Goal: Information Seeking & Learning: Learn about a topic

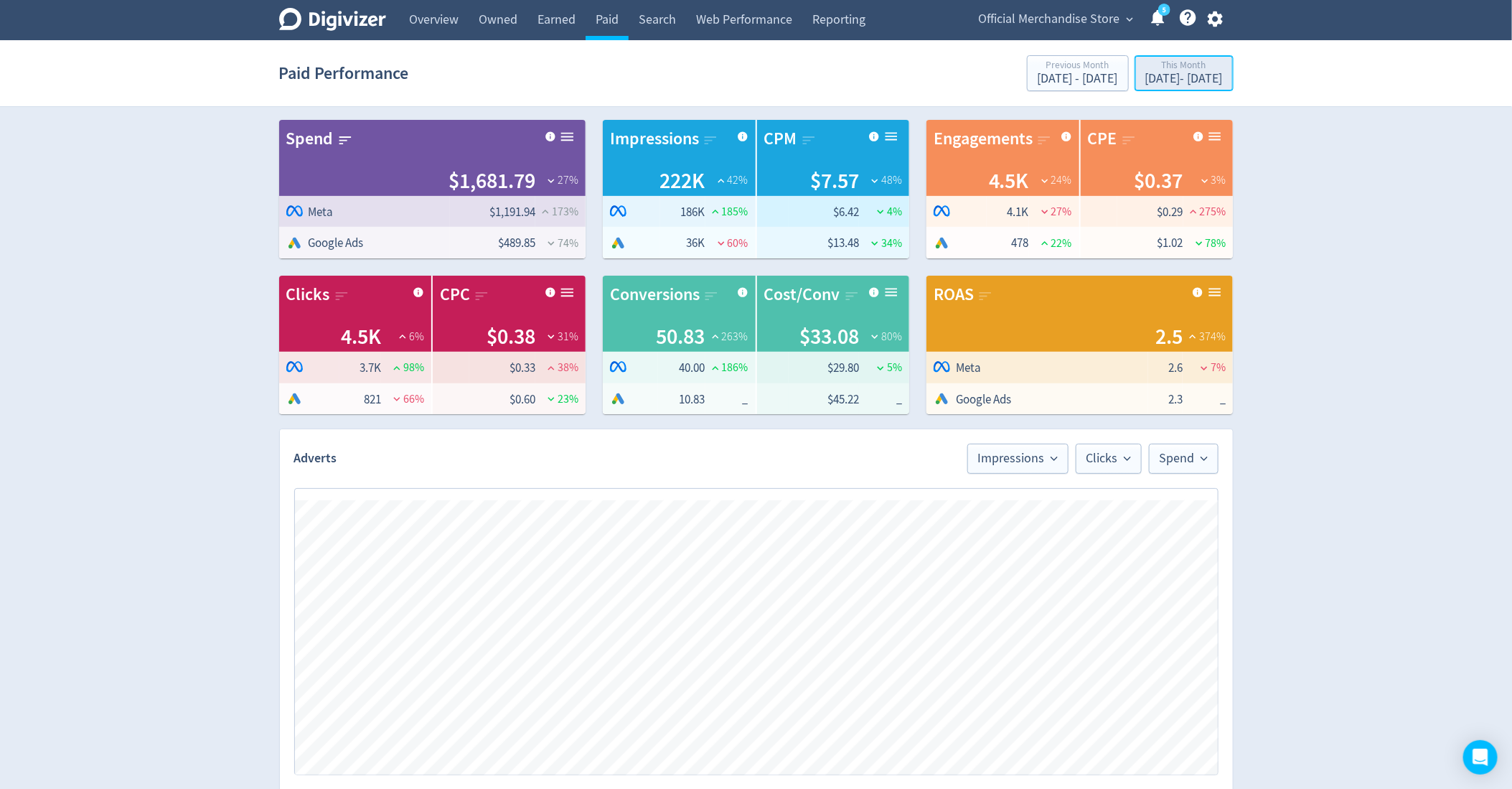
click at [1145, 64] on div "This Month" at bounding box center [1183, 66] width 78 height 12
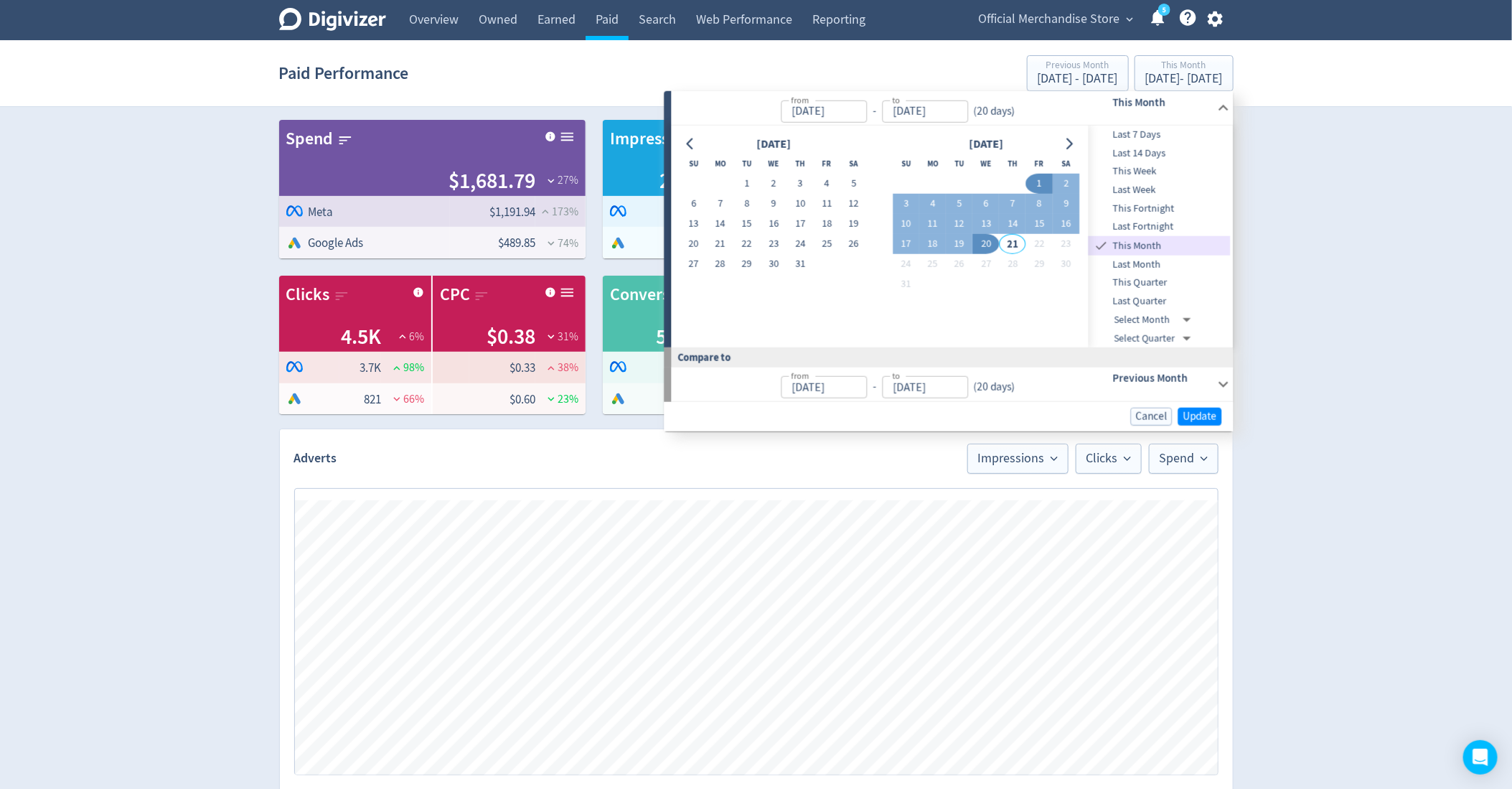
click at [1140, 154] on span "Last 14 Days" at bounding box center [1159, 153] width 142 height 15
type input "[DATE]"
click at [1210, 416] on span "Update" at bounding box center [1200, 416] width 34 height 11
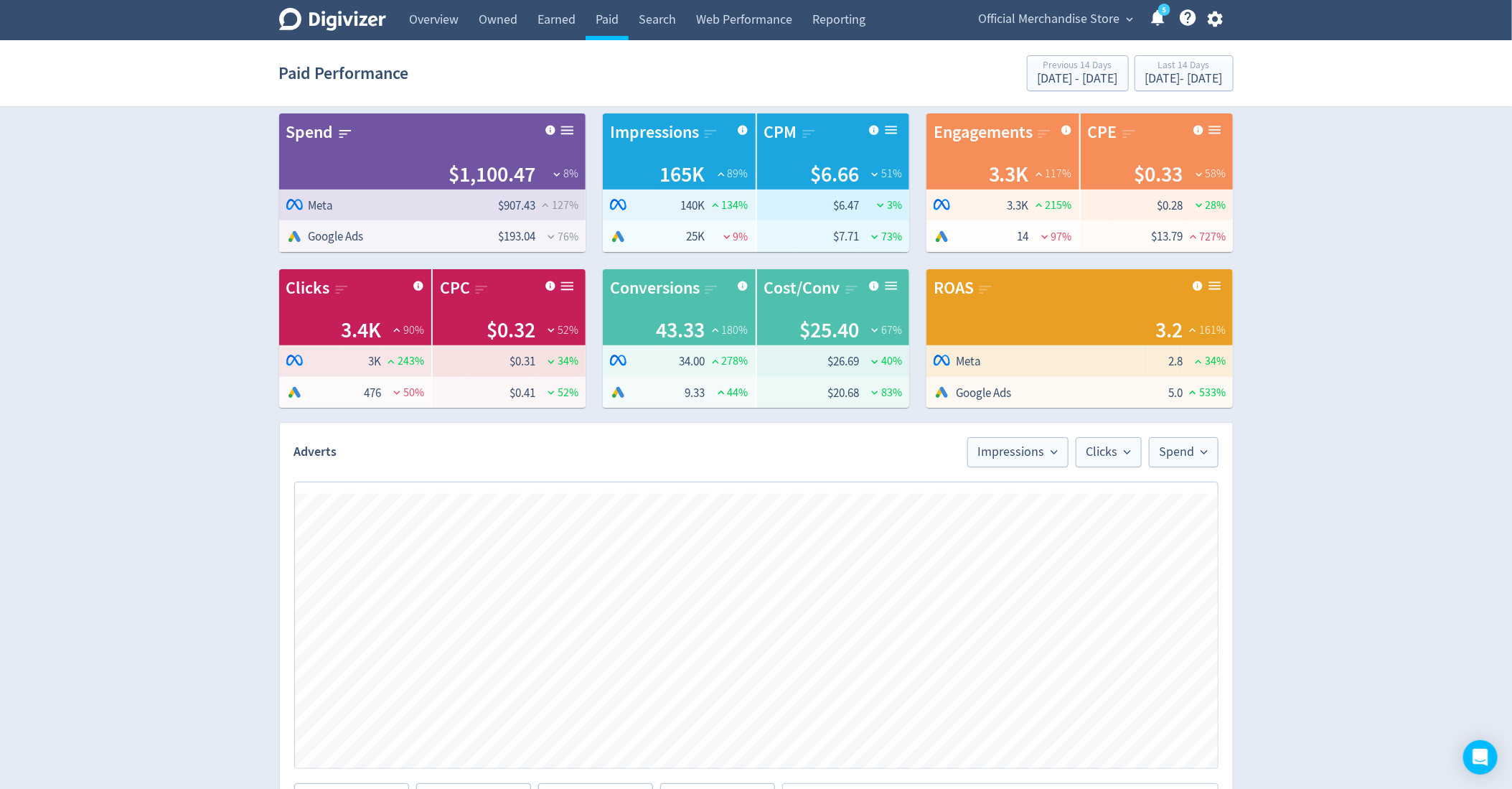
scroll to position [5, 0]
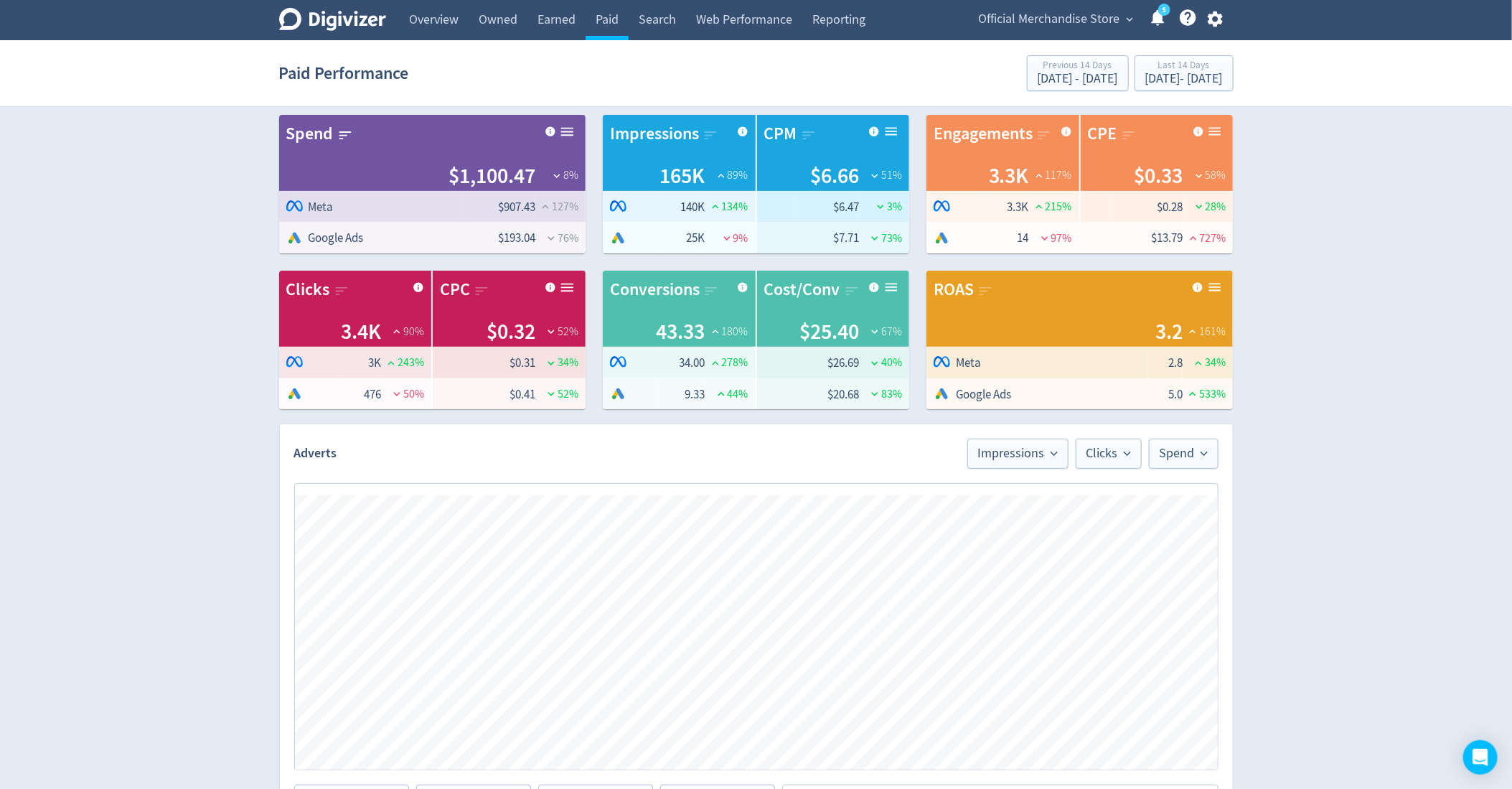
click at [1294, 536] on div "Digivizer Logo [PERSON_NAME] Logo Overview Owned Earned Paid Search Web Perform…" at bounding box center [756, 644] width 1512 height 1298
click at [1031, 455] on span "Impressions" at bounding box center [1018, 453] width 80 height 12
click at [994, 644] on li "ROAS" at bounding box center [999, 646] width 138 height 33
click at [1095, 461] on button "Clicks" at bounding box center [1109, 453] width 66 height 30
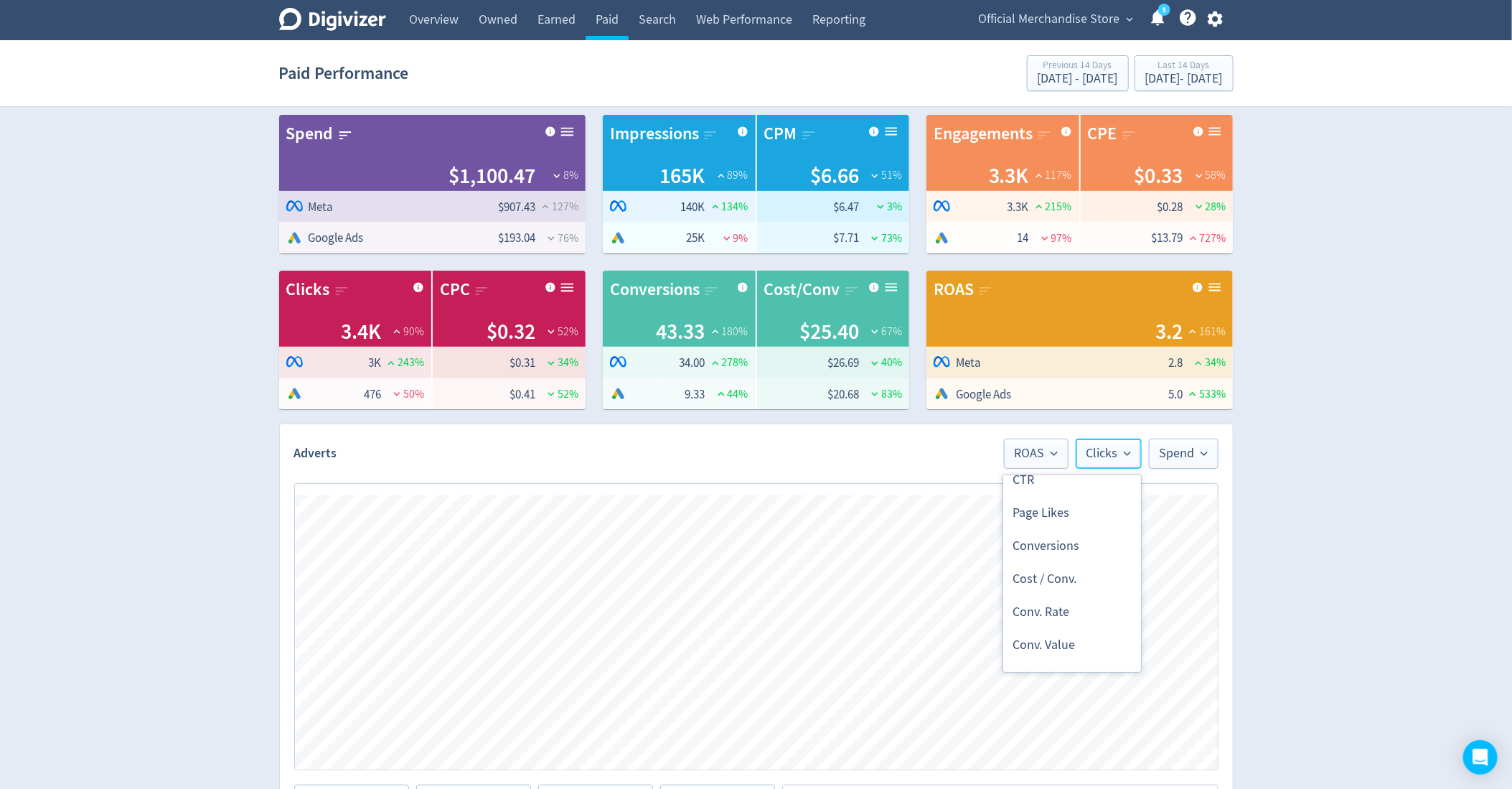
scroll to position [438, 0]
click at [1052, 525] on li "Conversions" at bounding box center [1072, 527] width 138 height 33
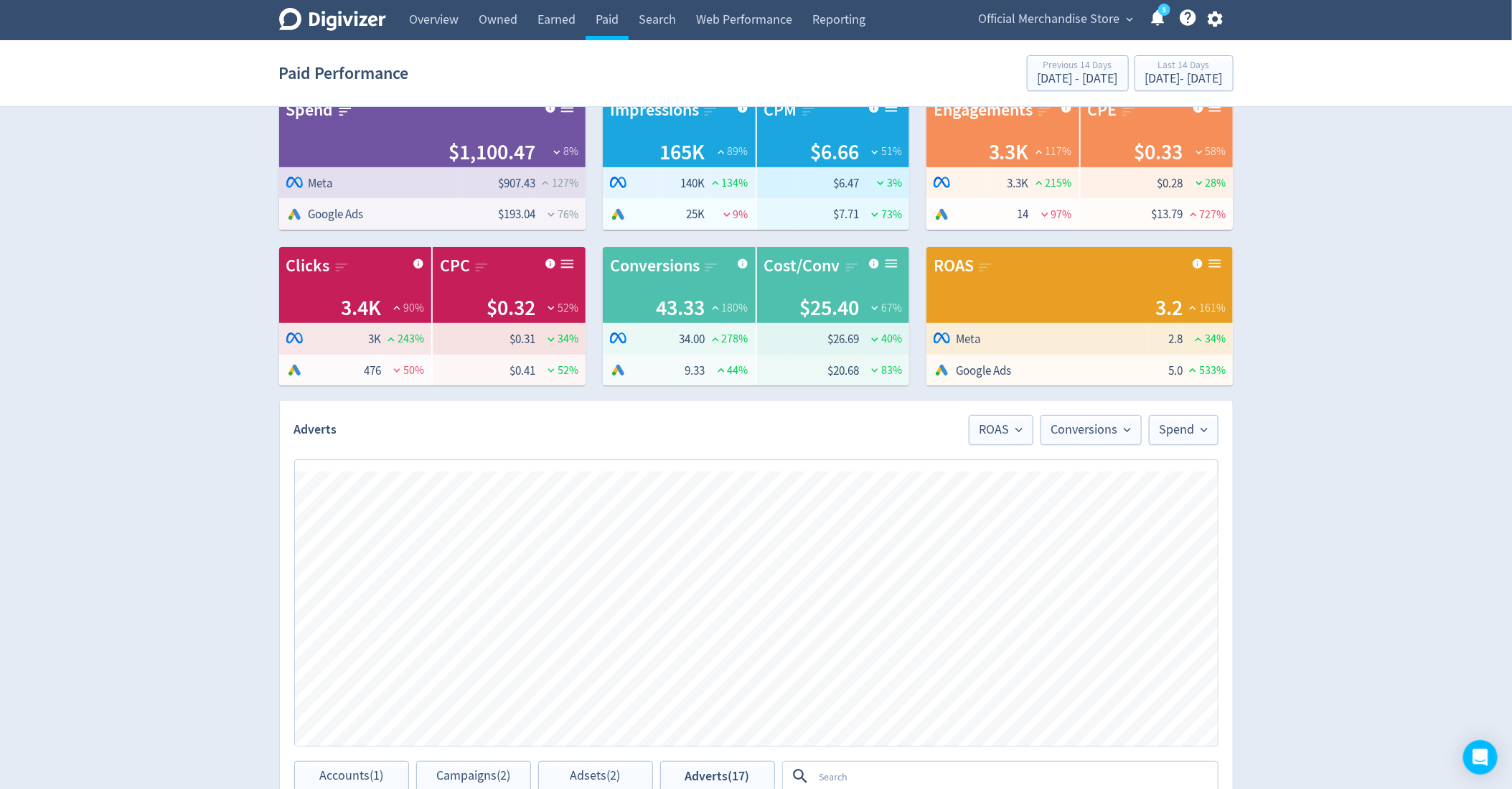
scroll to position [0, 0]
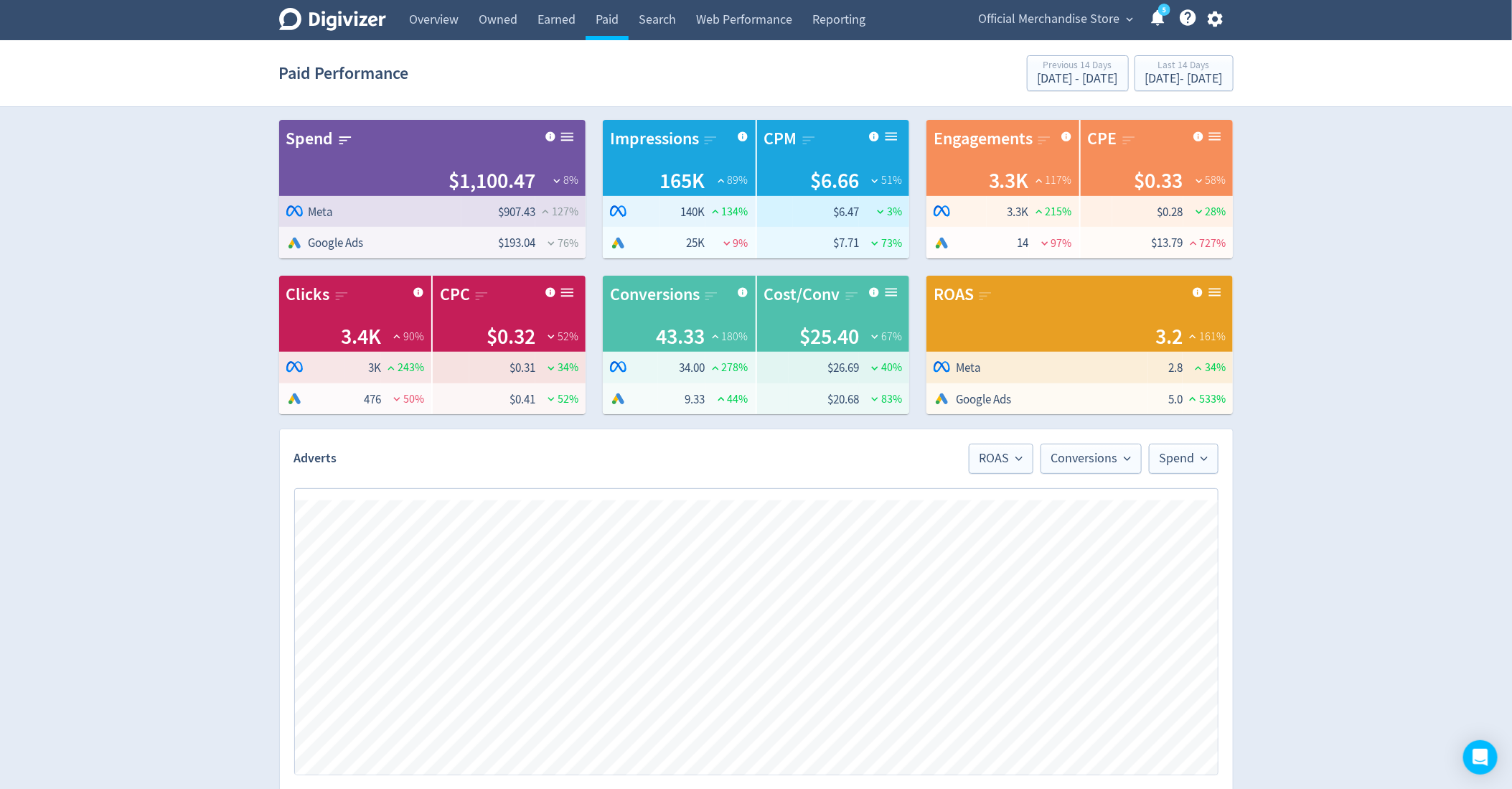
click at [1074, 15] on span "Official Merchandise Store" at bounding box center [1050, 19] width 142 height 23
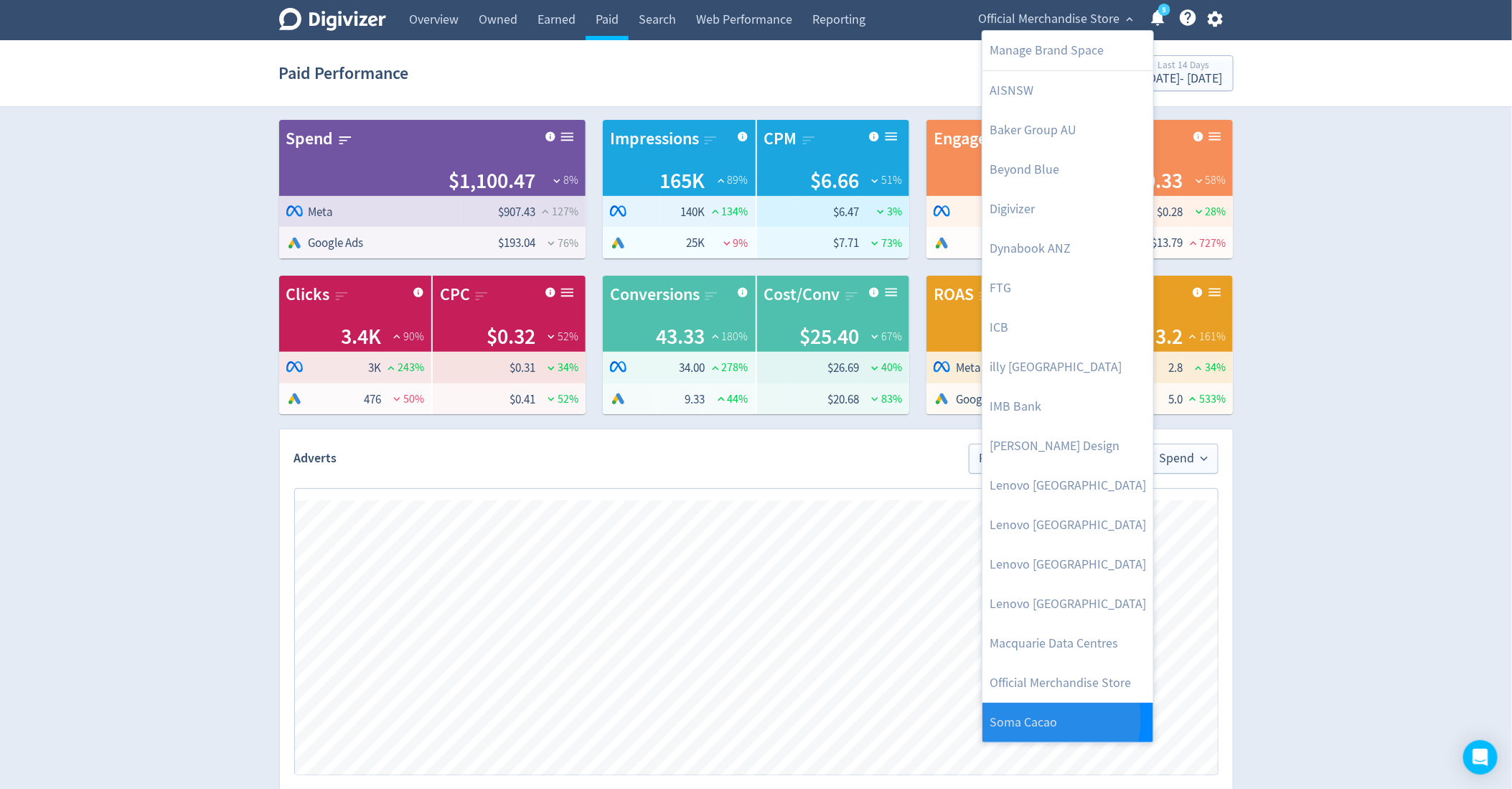
click at [1034, 718] on link "Soma Cacao" at bounding box center [1067, 722] width 171 height 39
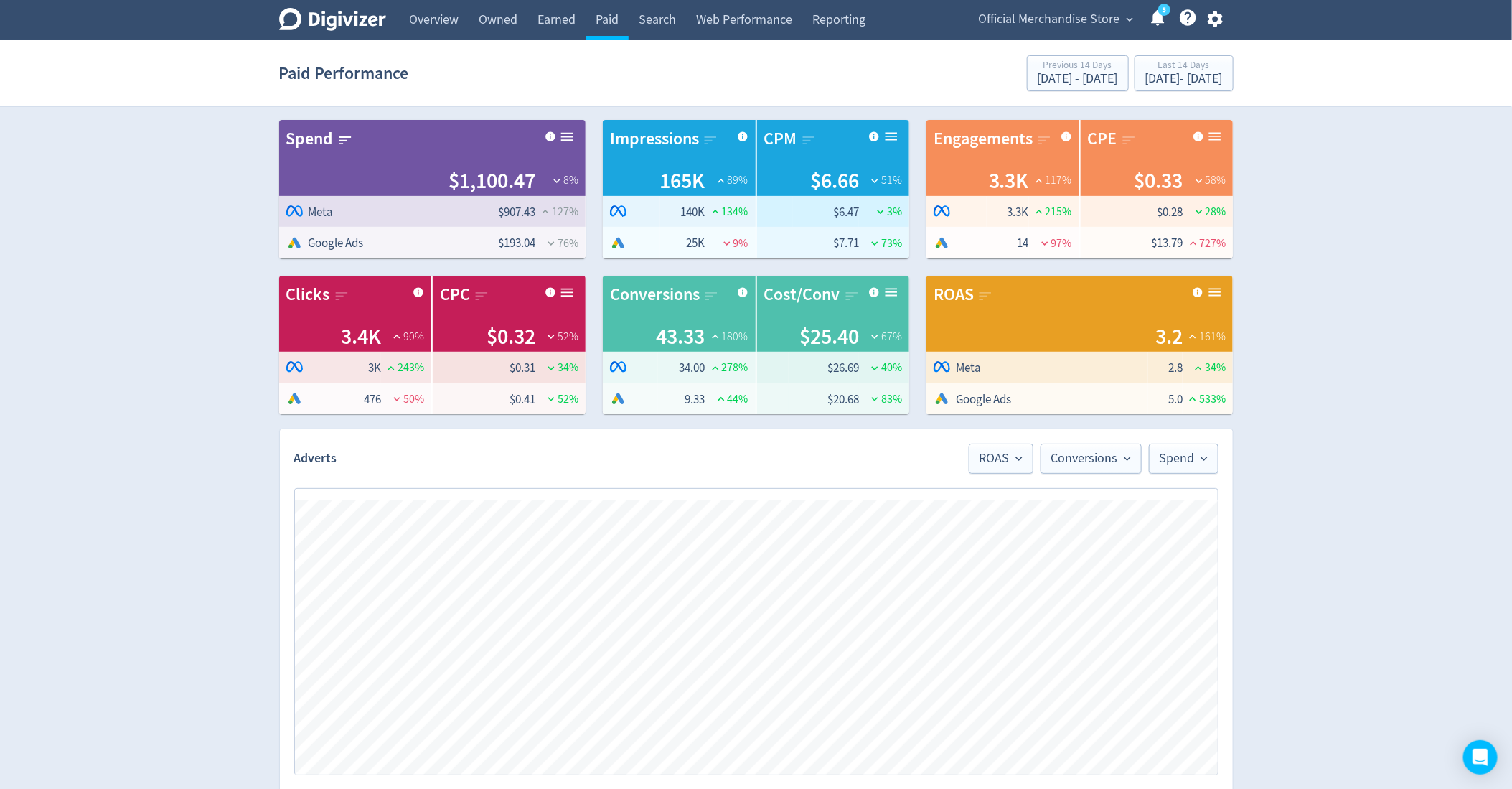
click at [1077, 24] on span "Official Merchandise Store" at bounding box center [1050, 19] width 142 height 23
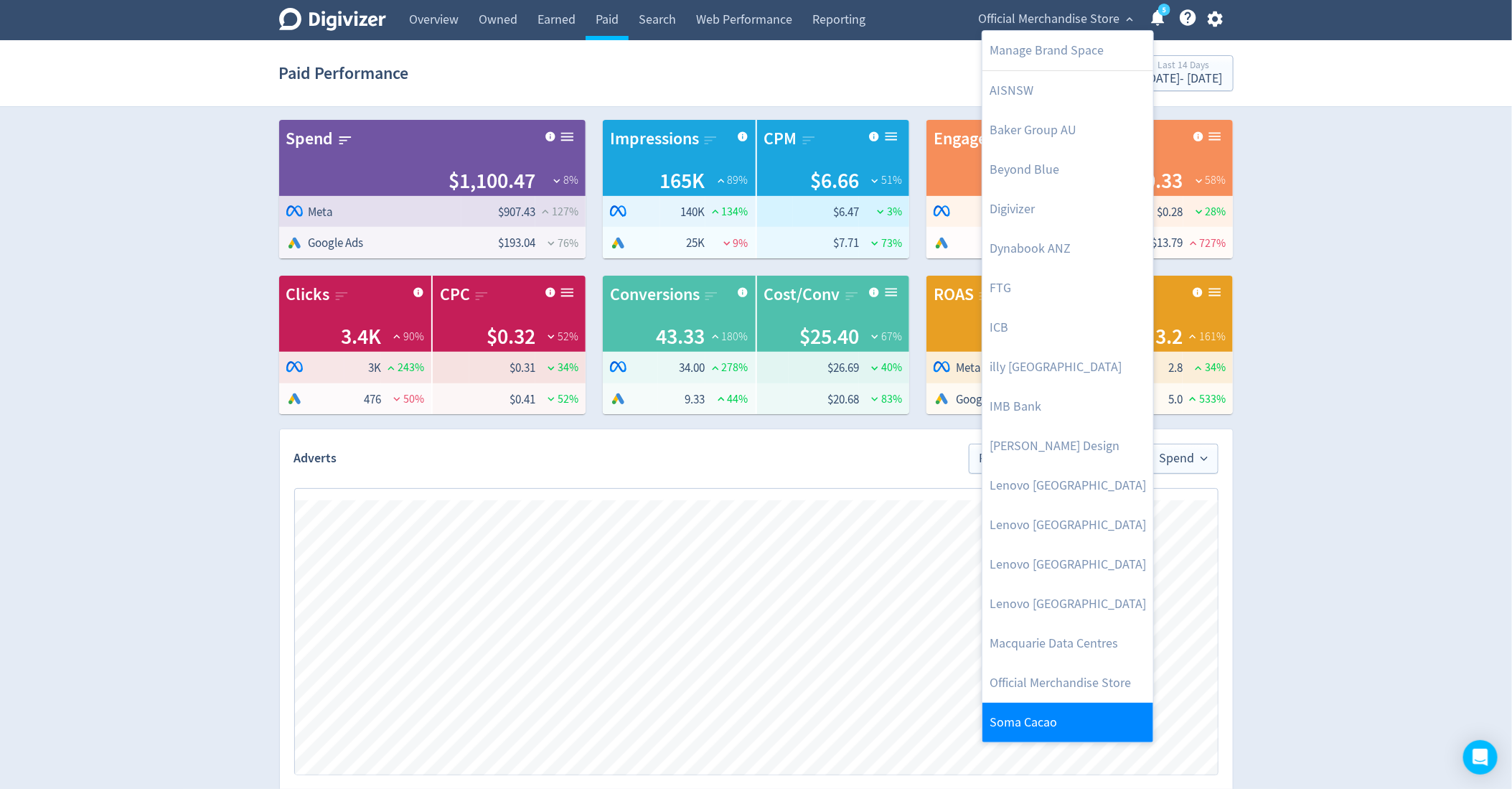
click at [1031, 703] on link "Soma Cacao" at bounding box center [1067, 722] width 171 height 39
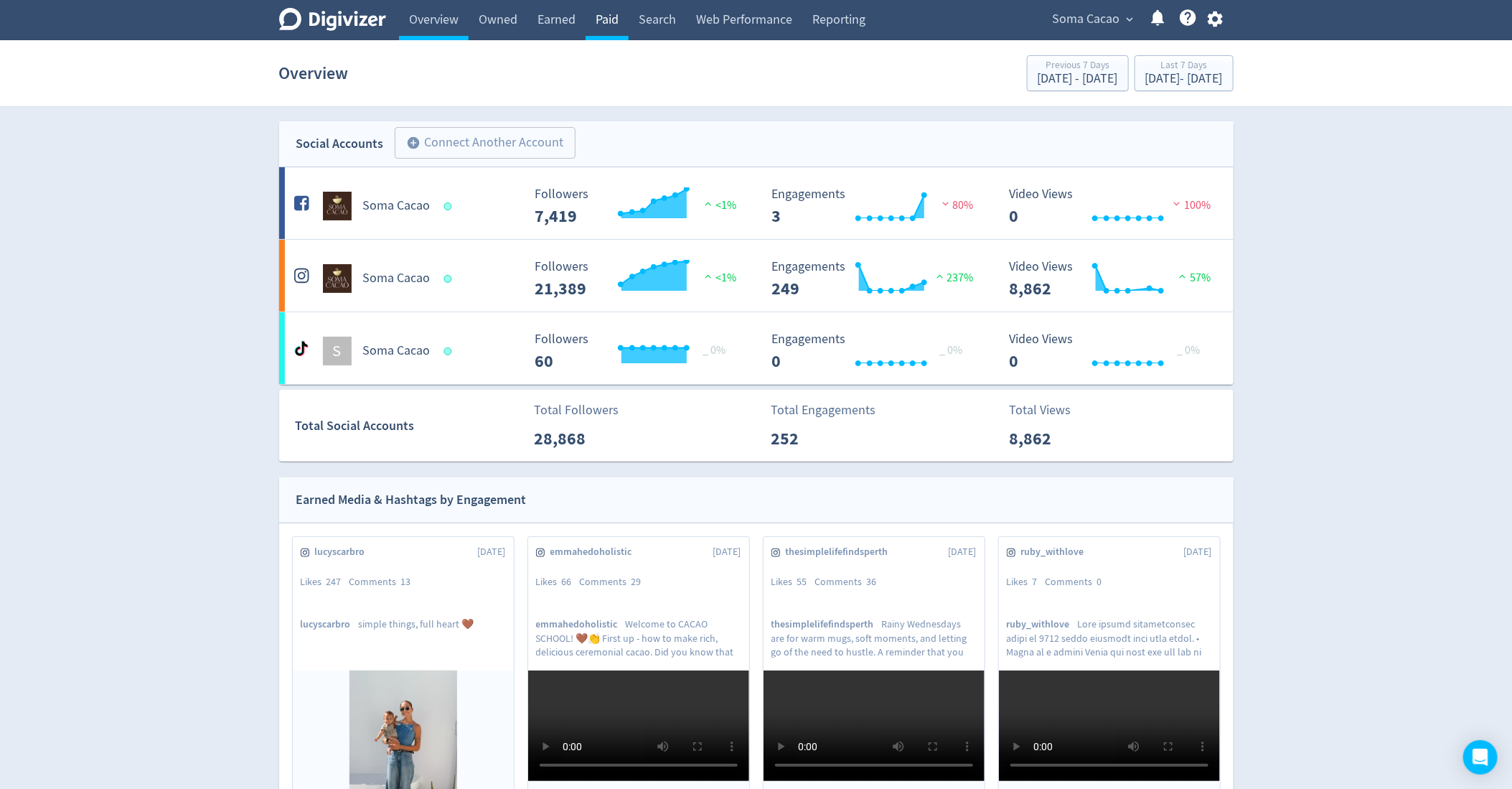
click at [595, 15] on link "Paid" at bounding box center [607, 20] width 43 height 40
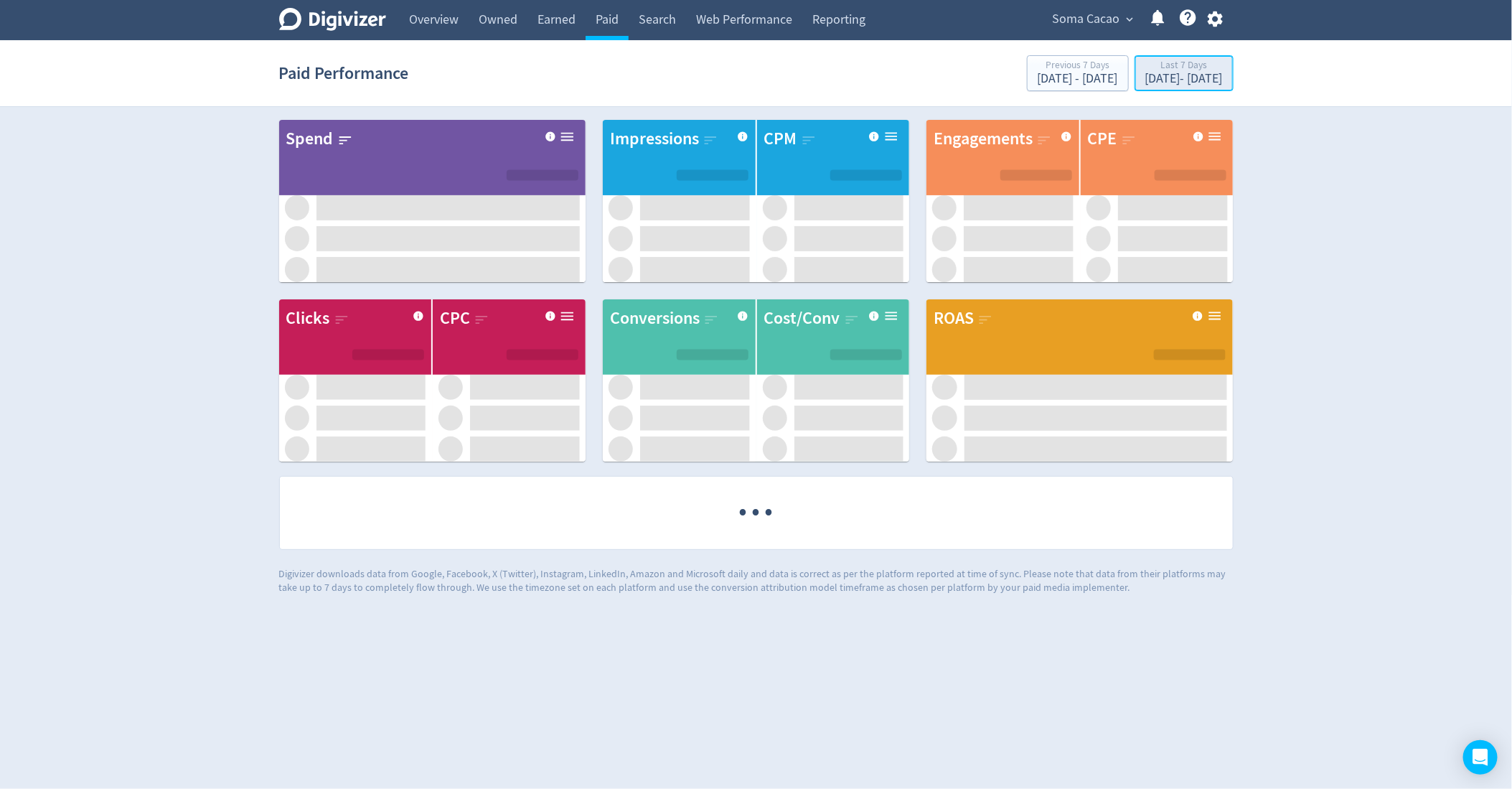
click at [1191, 70] on div "Last 7 Days" at bounding box center [1183, 66] width 78 height 12
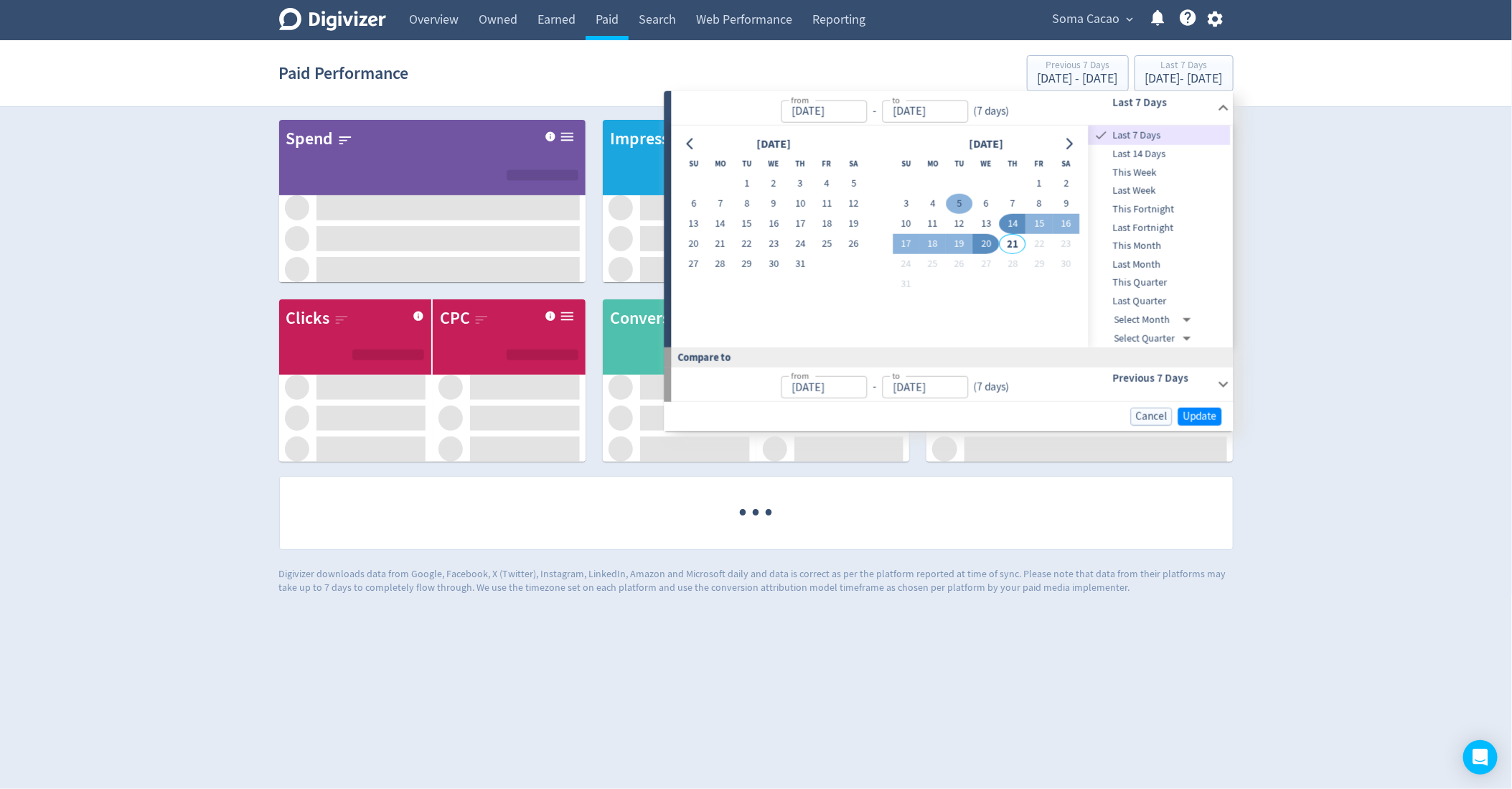
click at [956, 200] on button "5" at bounding box center [960, 203] width 27 height 20
type input "[DATE]"
click at [936, 242] on button "18" at bounding box center [932, 244] width 27 height 20
type input "[DATE]"
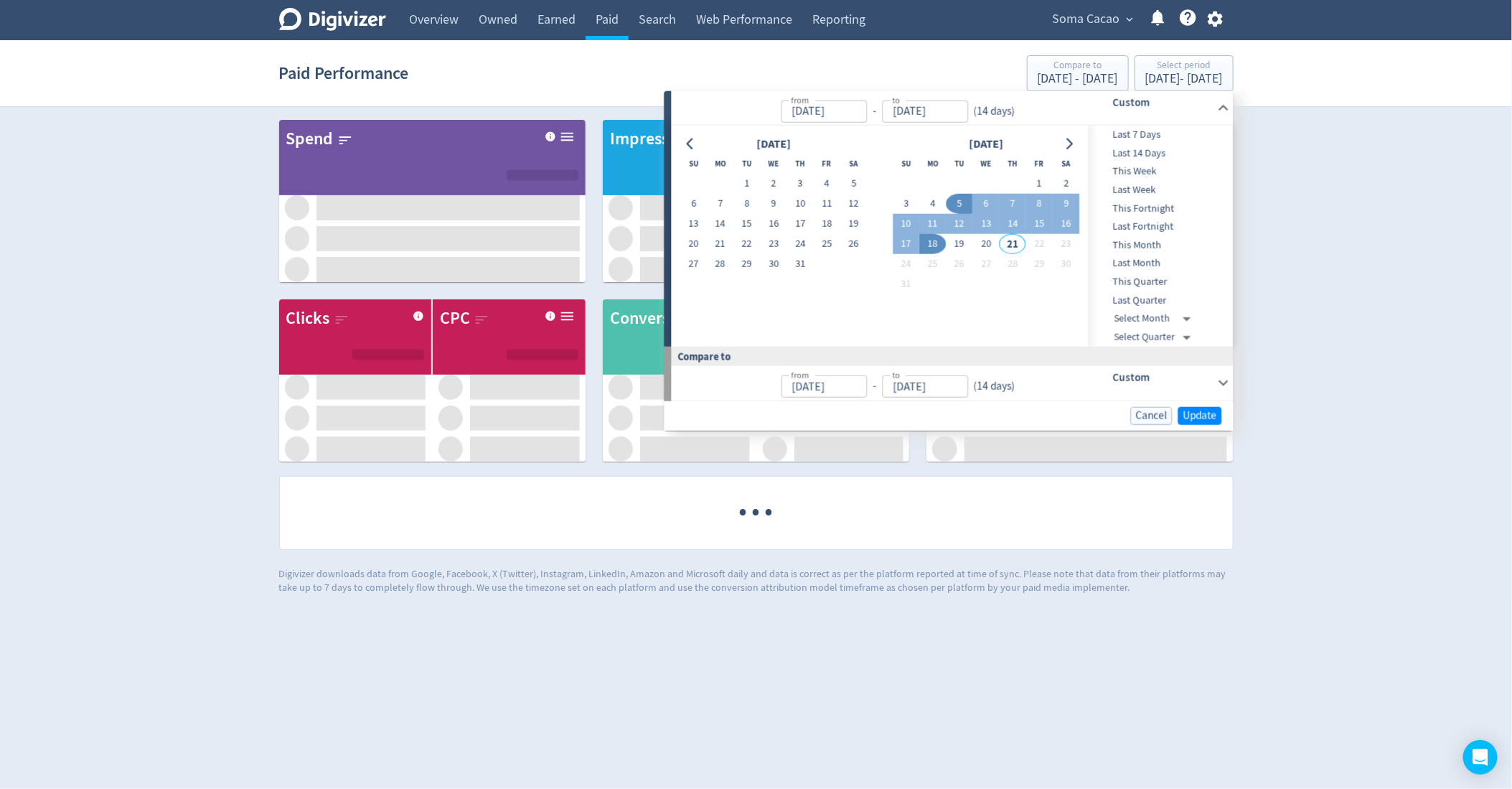
type input "[DATE]"
click at [1208, 416] on span "Update" at bounding box center [1200, 415] width 34 height 11
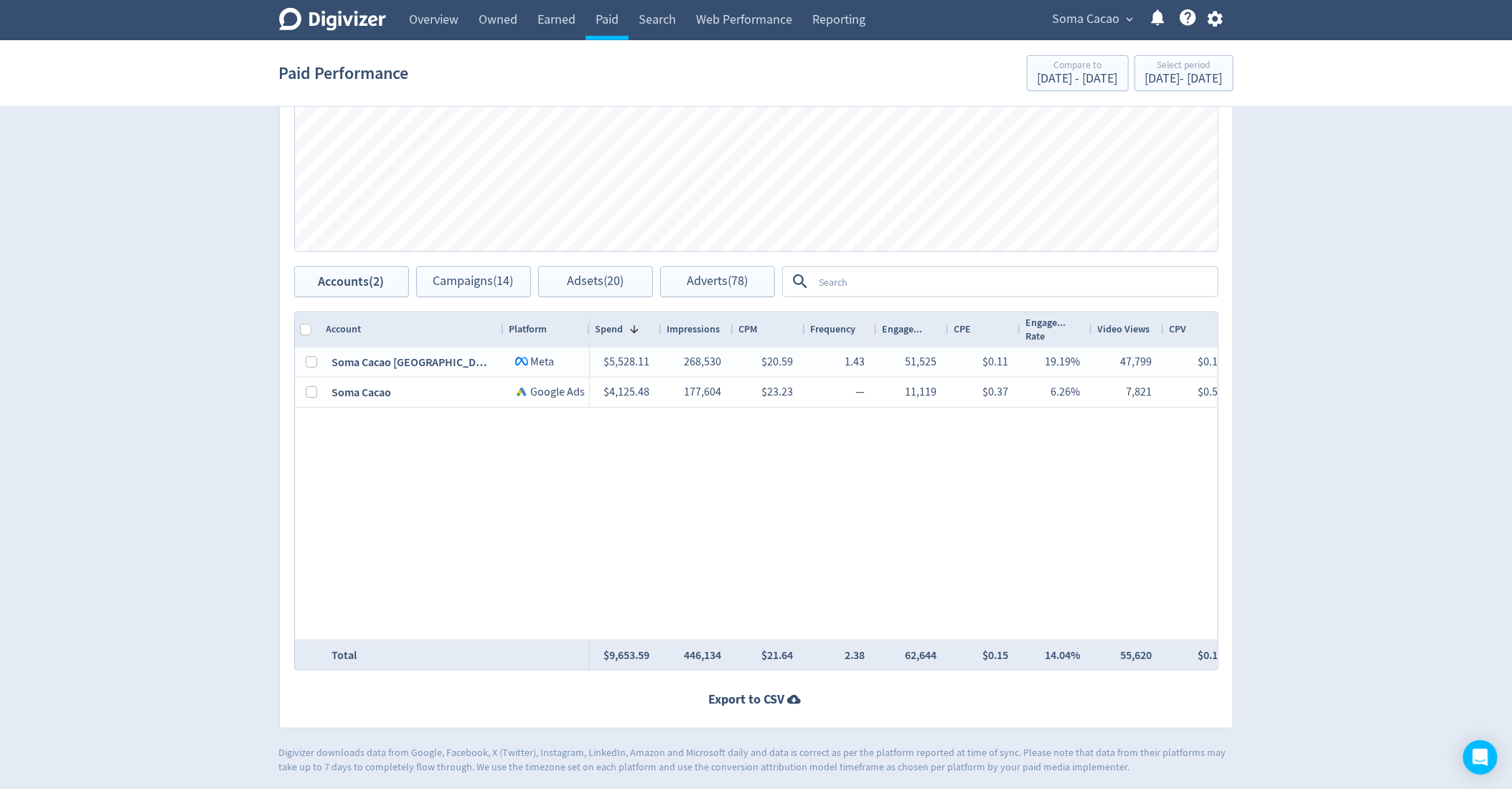
scroll to position [573, 0]
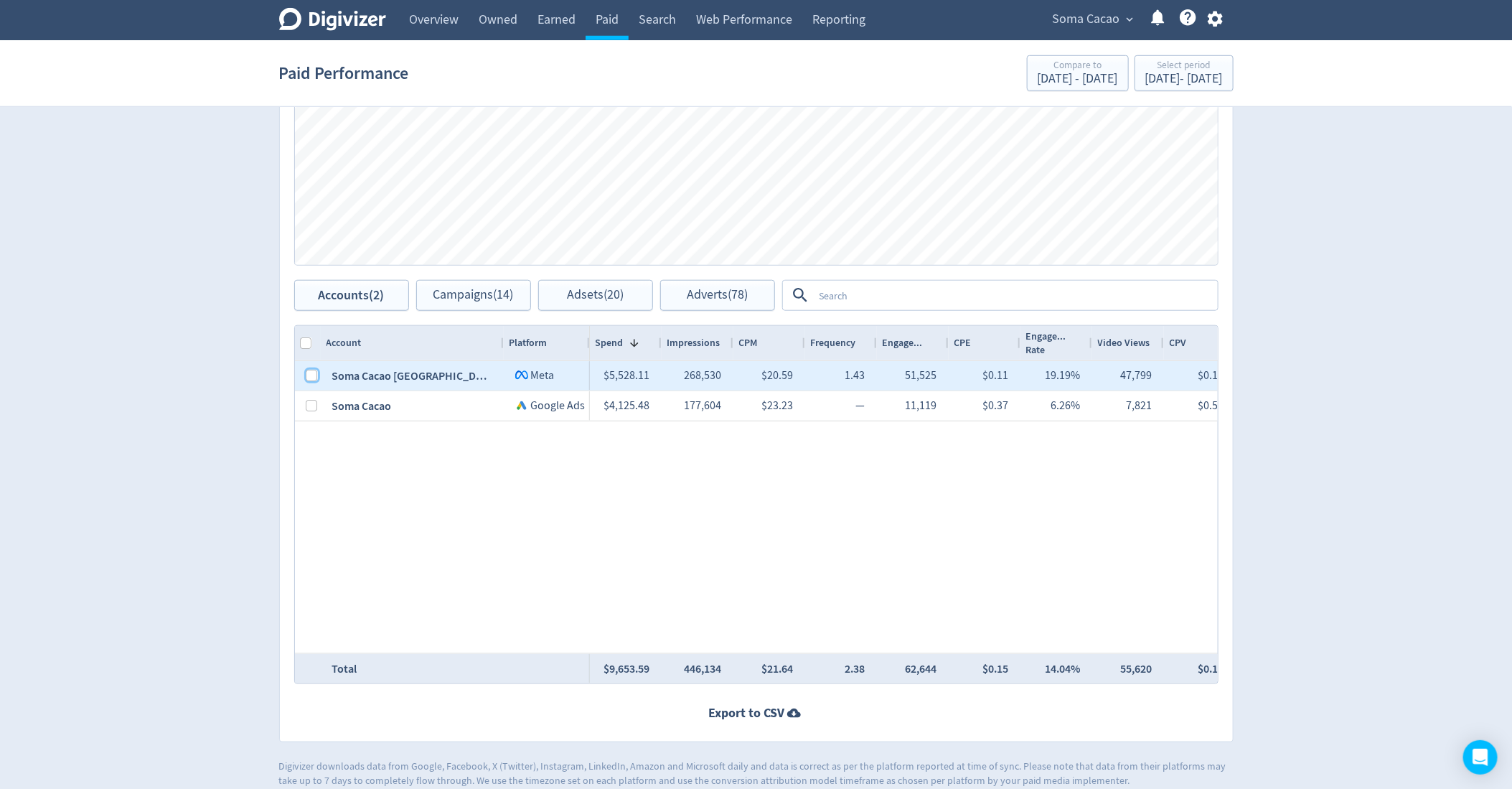
click at [310, 376] on input "Press Space to toggle row selection (unchecked)" at bounding box center [312, 376] width 11 height 12
checkbox input "true"
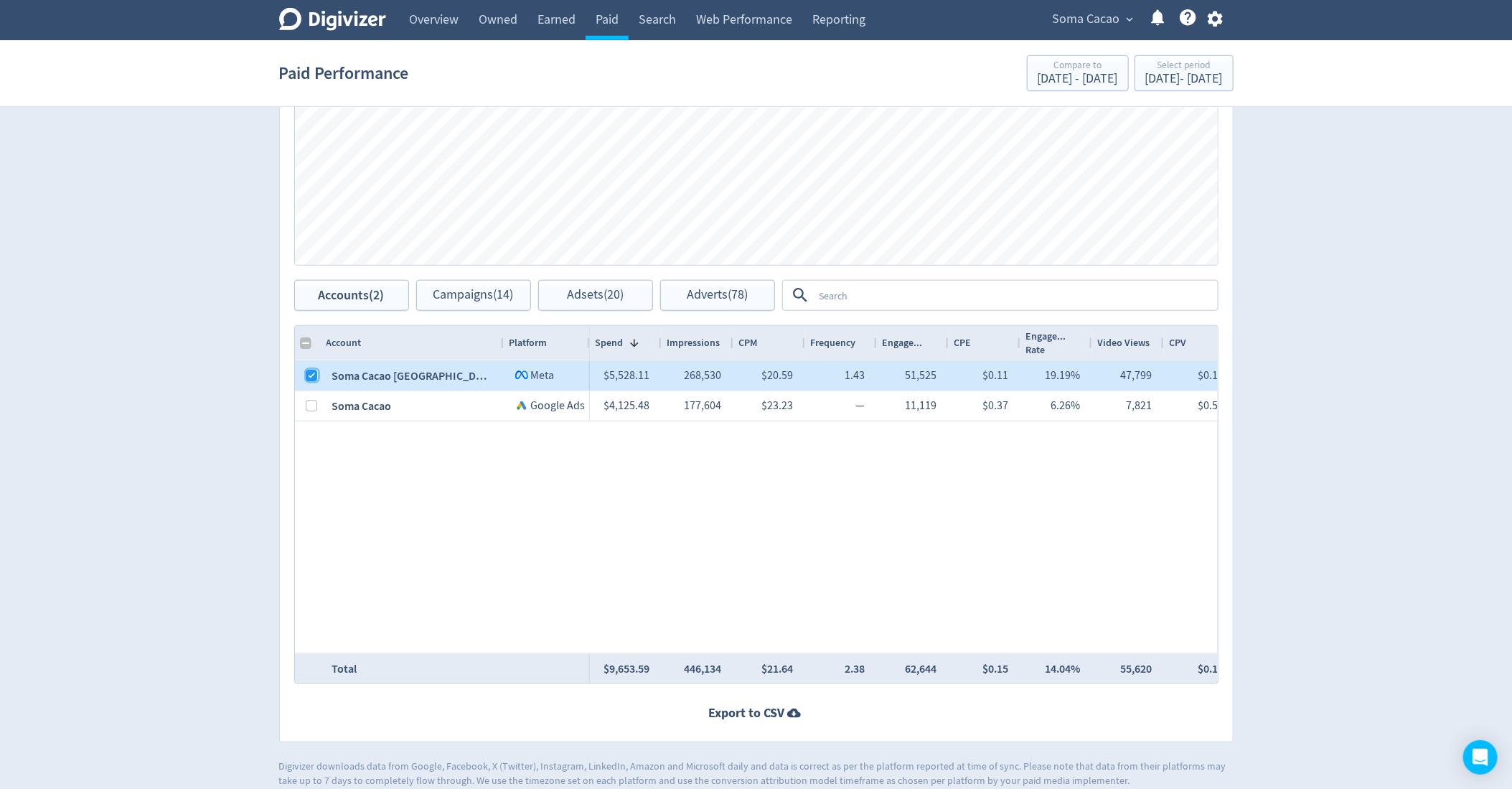
checkbox input "false"
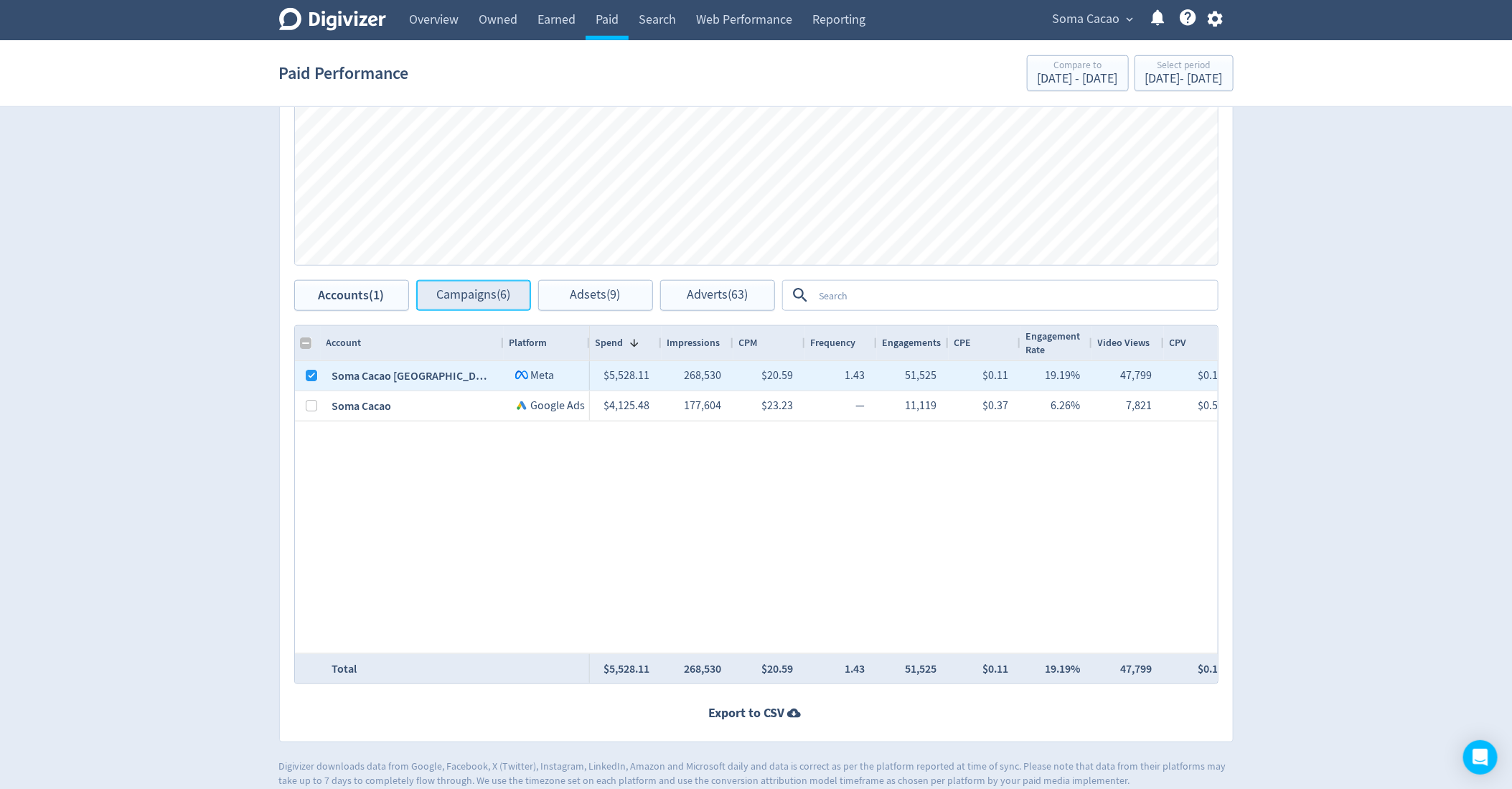
click at [442, 305] on button "Campaigns (6)" at bounding box center [473, 295] width 115 height 31
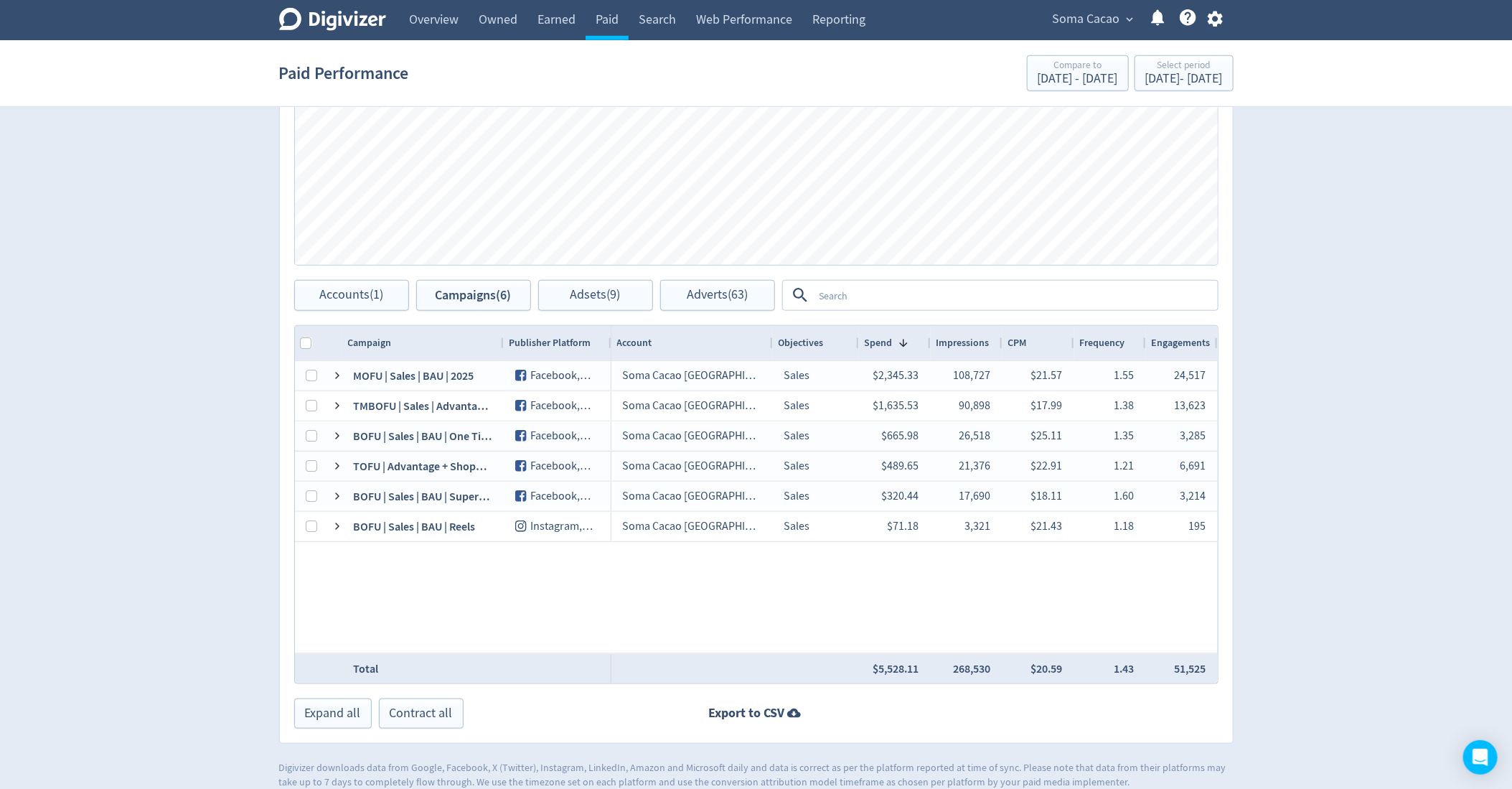
click at [304, 348] on div at bounding box center [308, 343] width 26 height 35
drag, startPoint x: 304, startPoint y: 342, endPoint x: 594, endPoint y: 283, distance: 295.9
click at [304, 342] on input "Column with Header Selection" at bounding box center [307, 343] width 11 height 12
checkbox input "true"
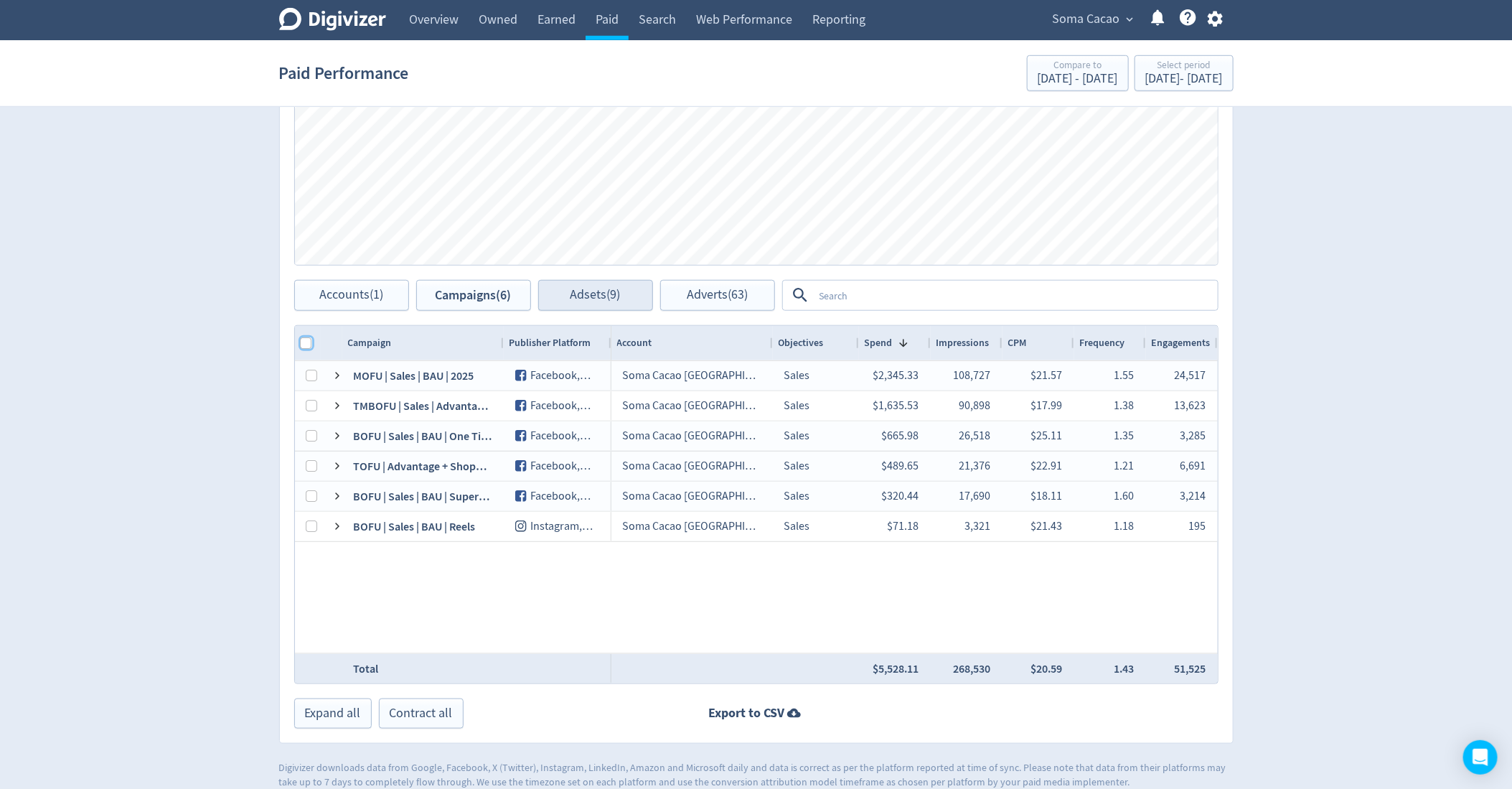
checkbox input "true"
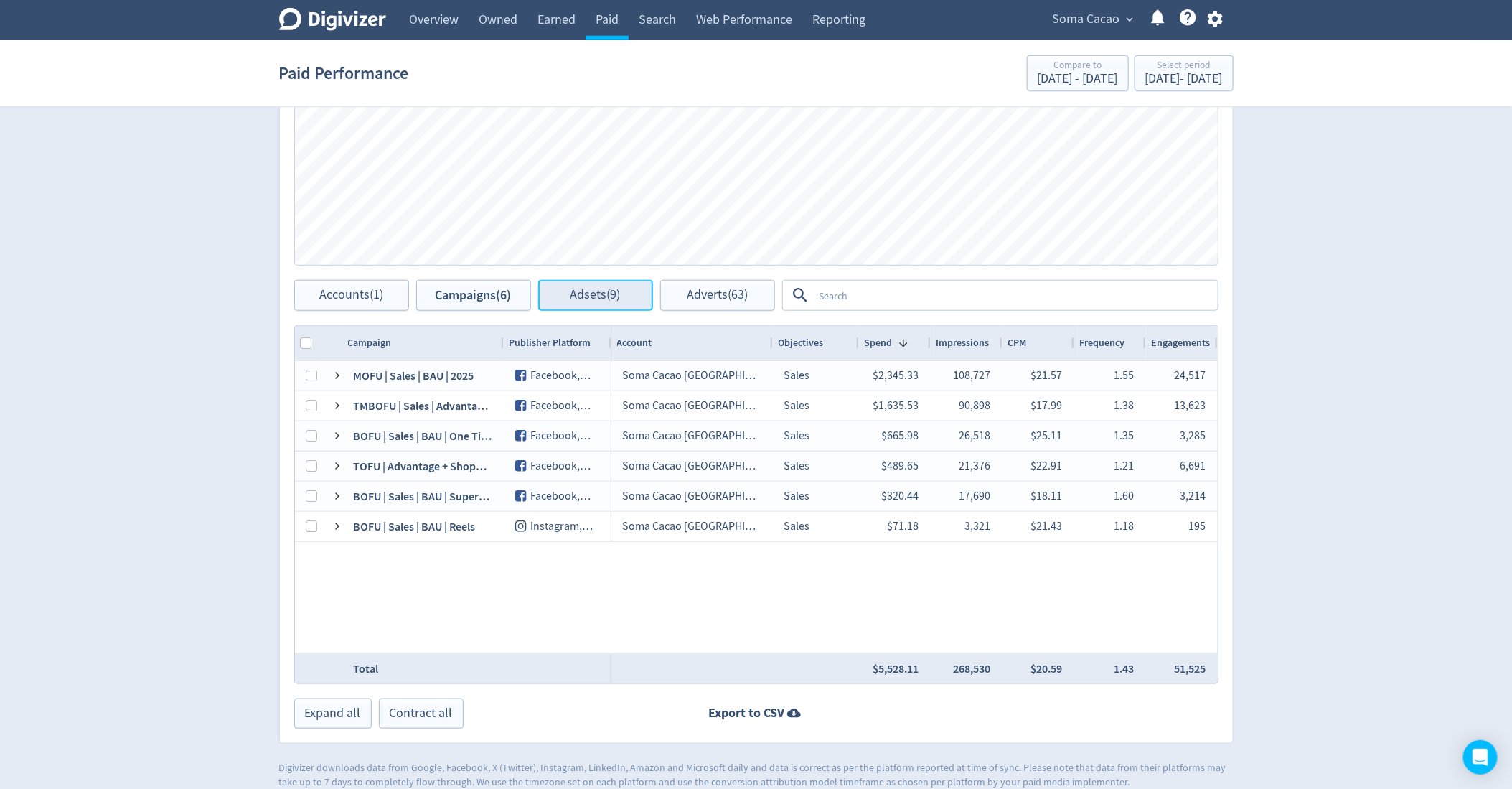
click at [594, 283] on button "Adsets (9)" at bounding box center [596, 295] width 115 height 31
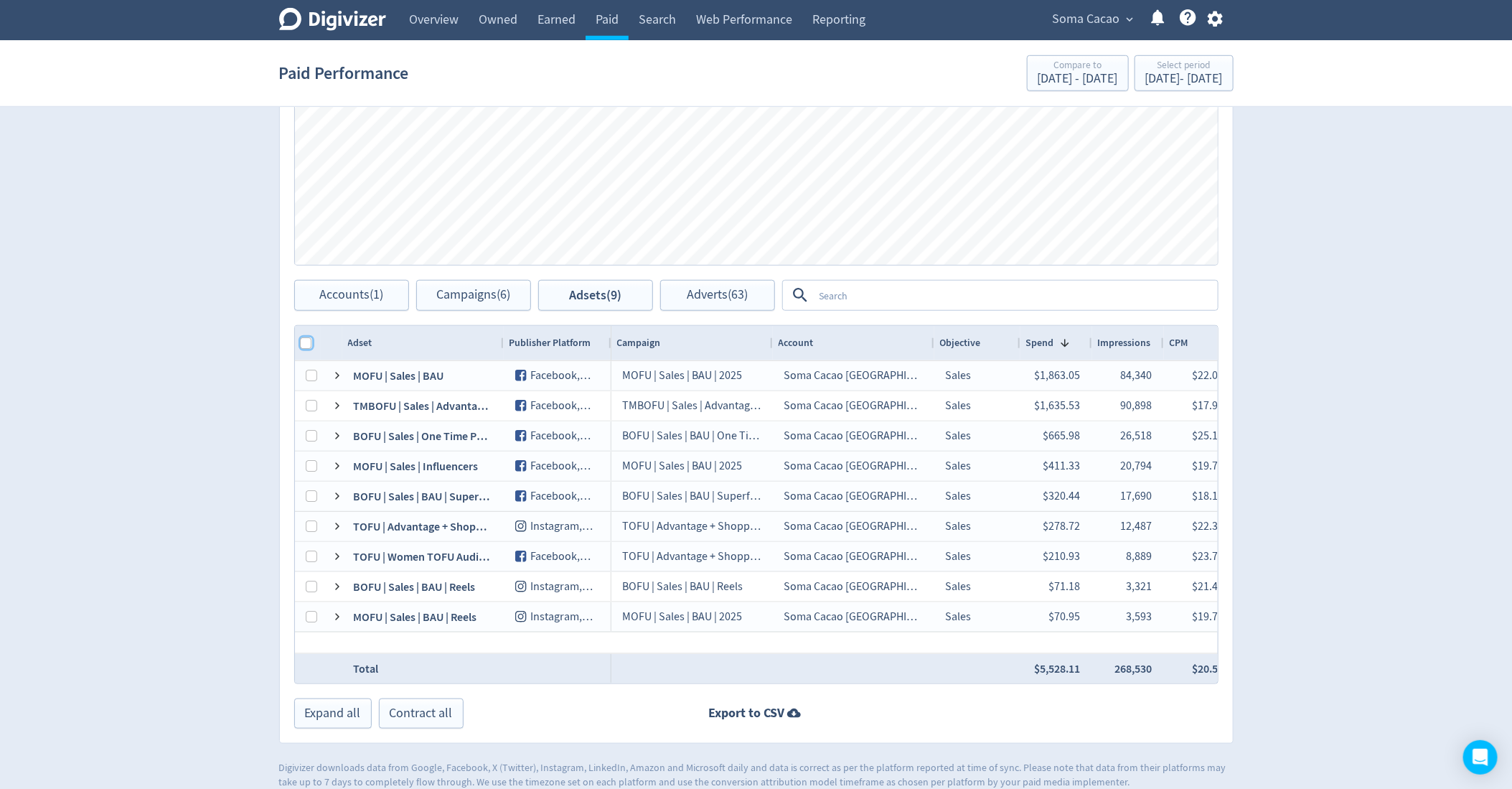
click at [301, 347] on input "Column with Header Selection" at bounding box center [307, 343] width 11 height 12
checkbox input "true"
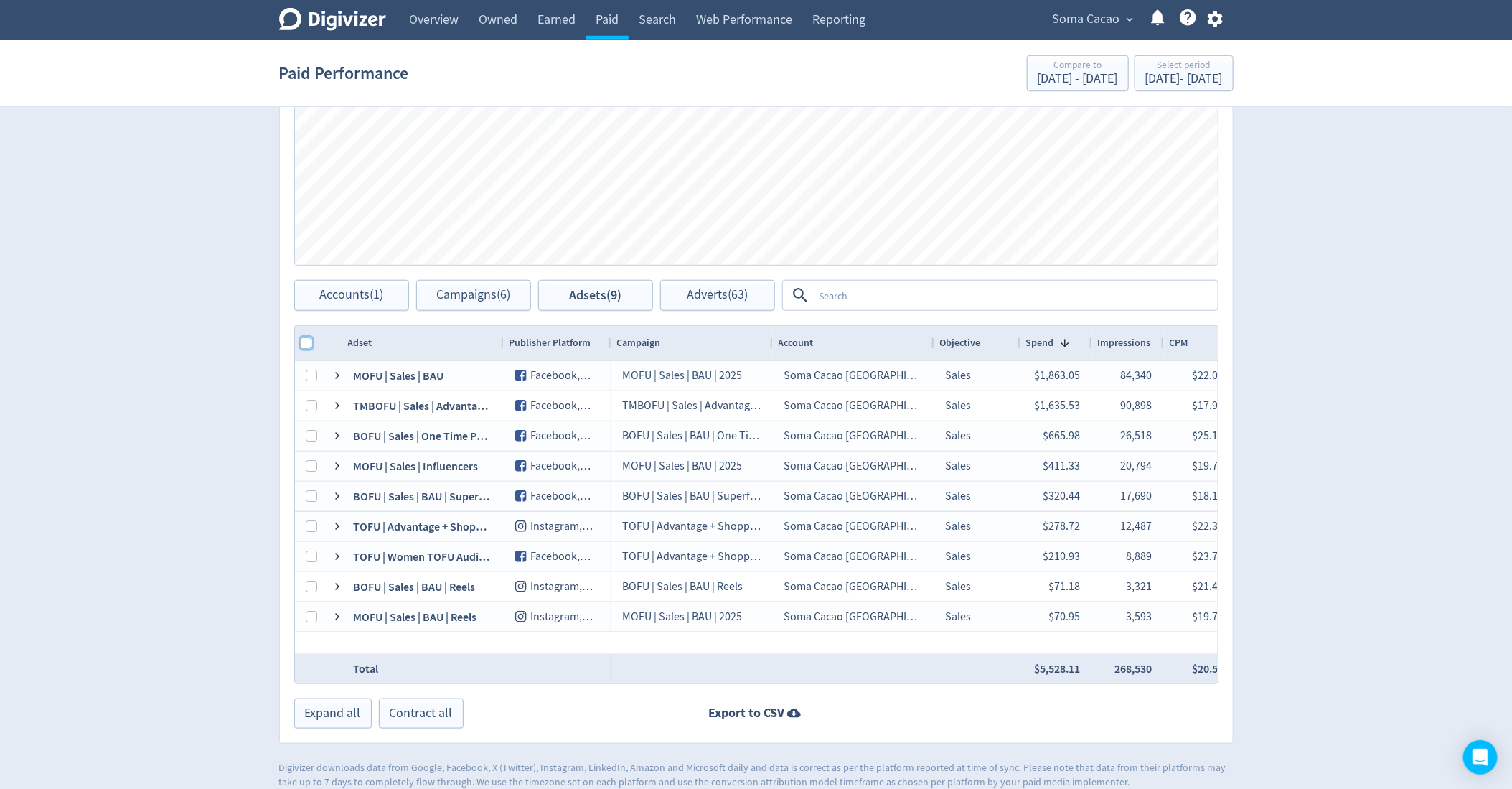
checkbox input "true"
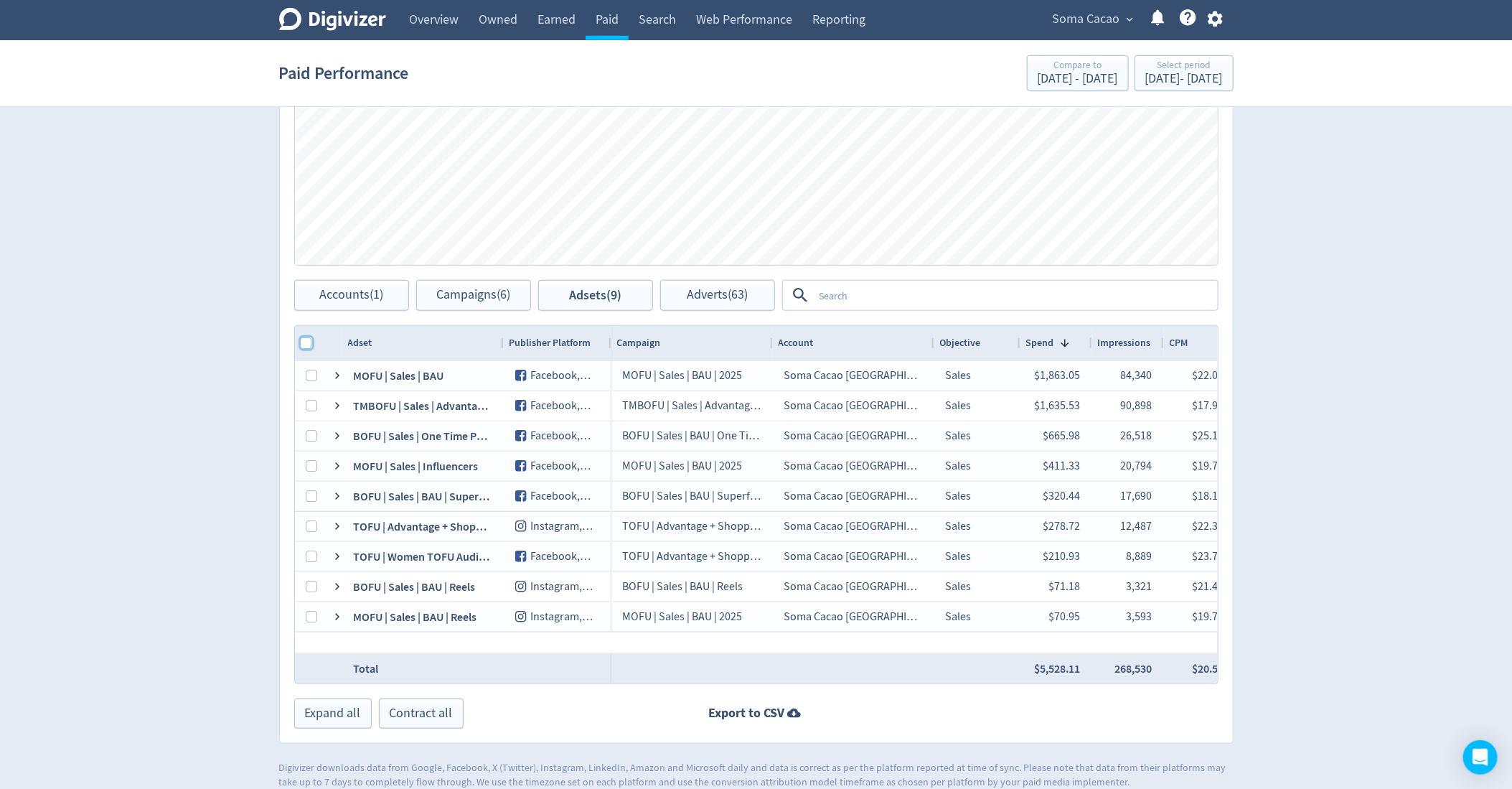
checkbox input "true"
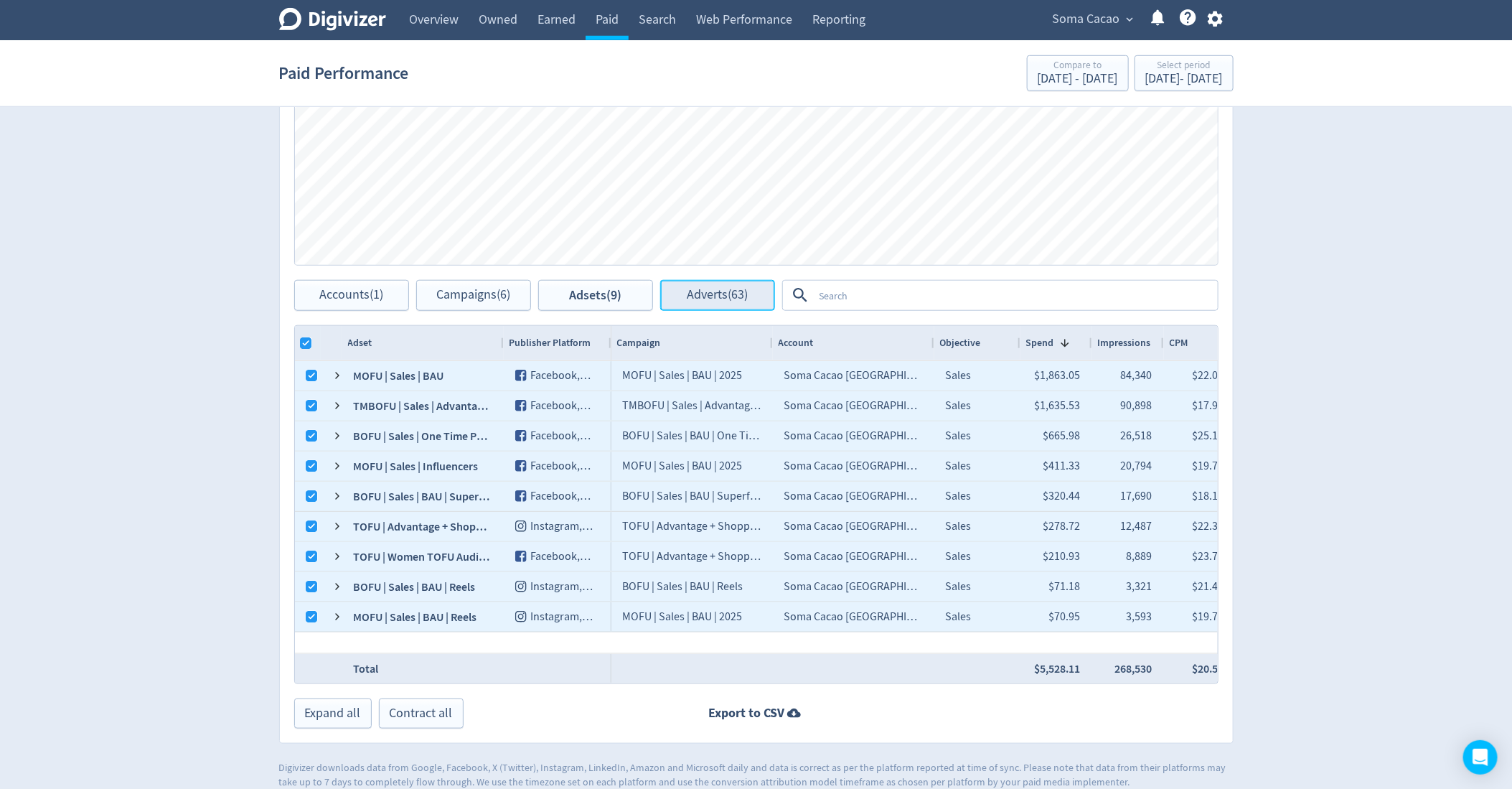
click at [702, 289] on span "Adverts (63)" at bounding box center [718, 295] width 61 height 13
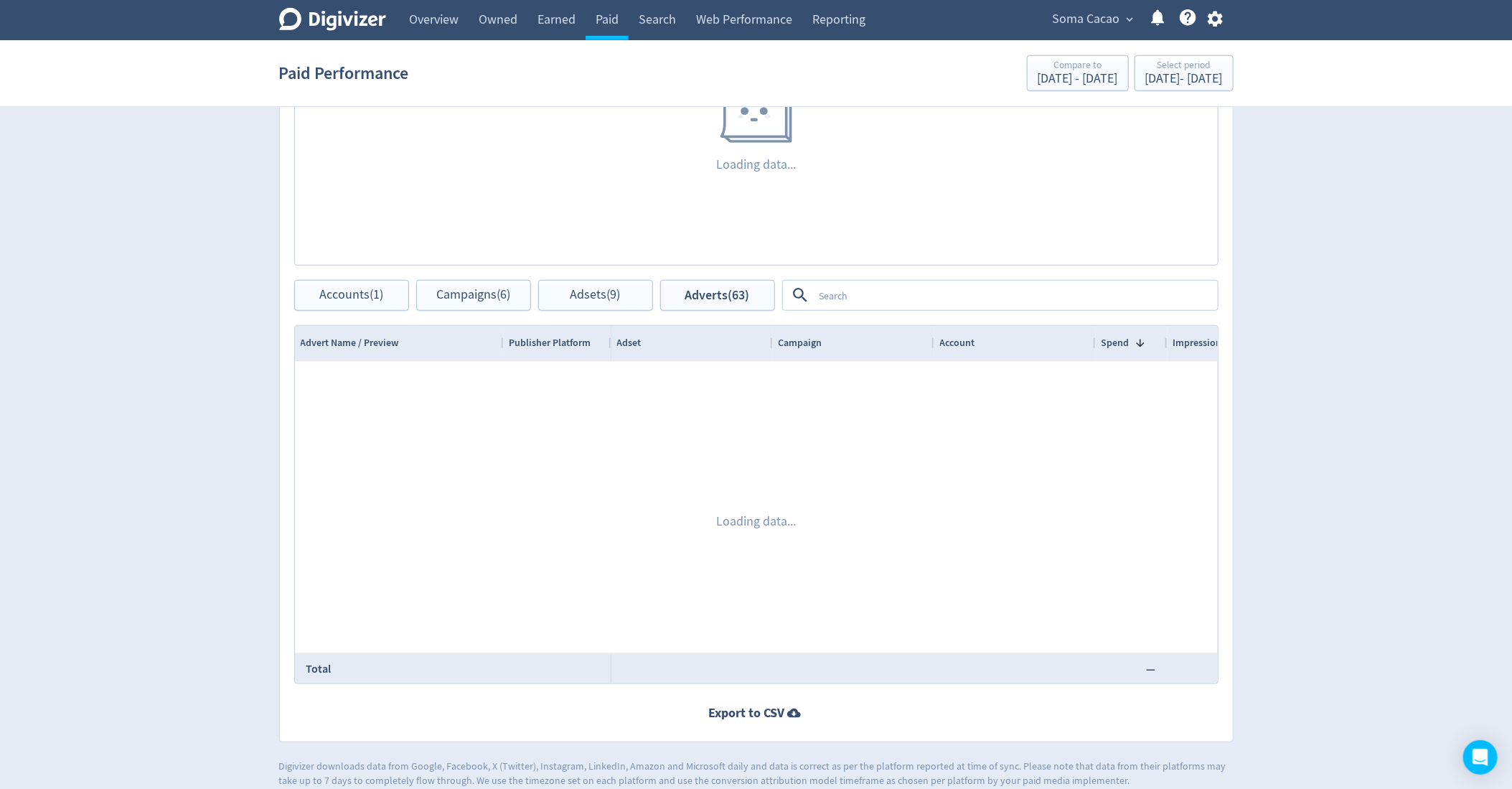
click at [862, 300] on textarea at bounding box center [1015, 295] width 402 height 27
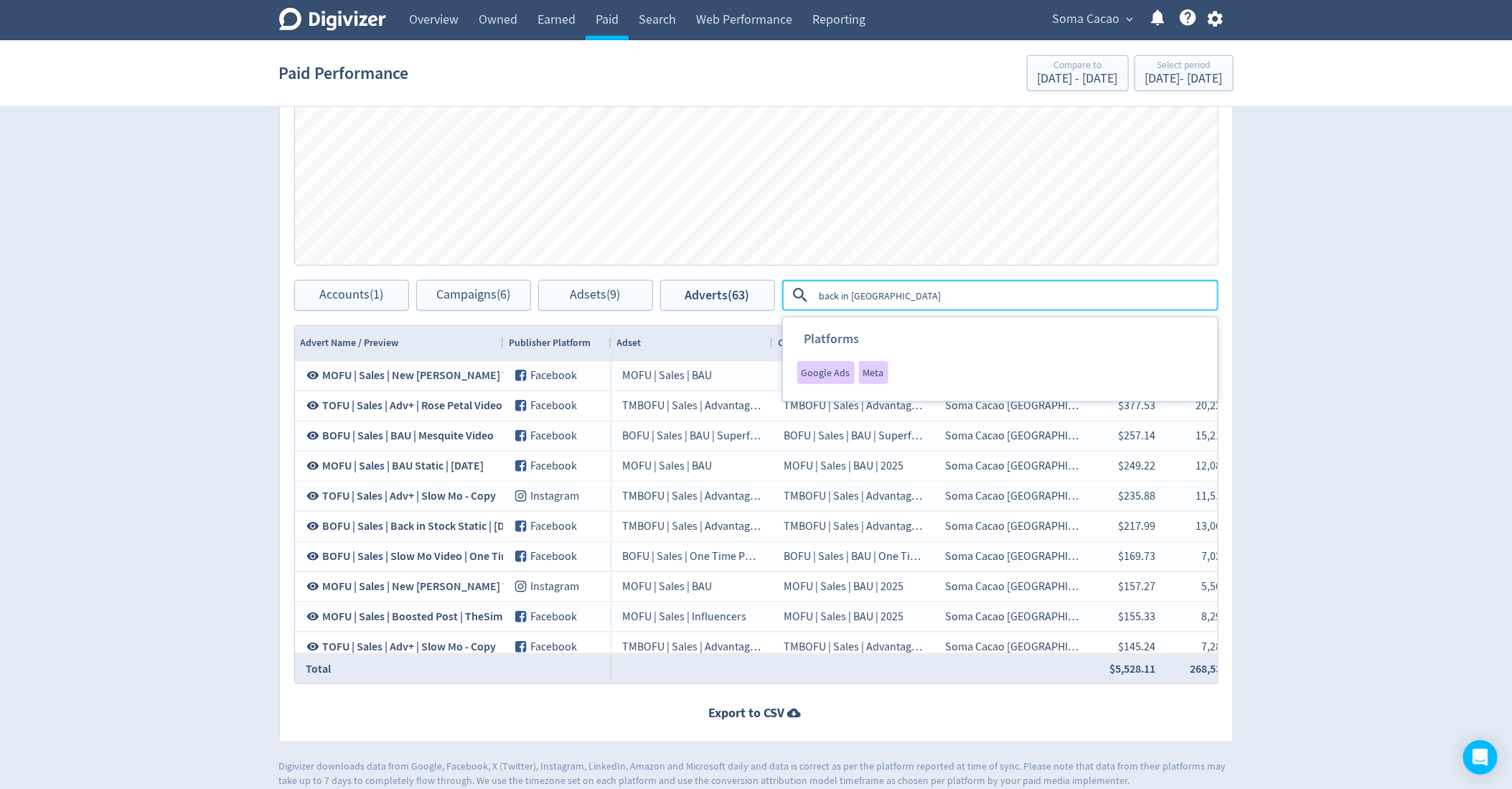
type textarea "back in stock"
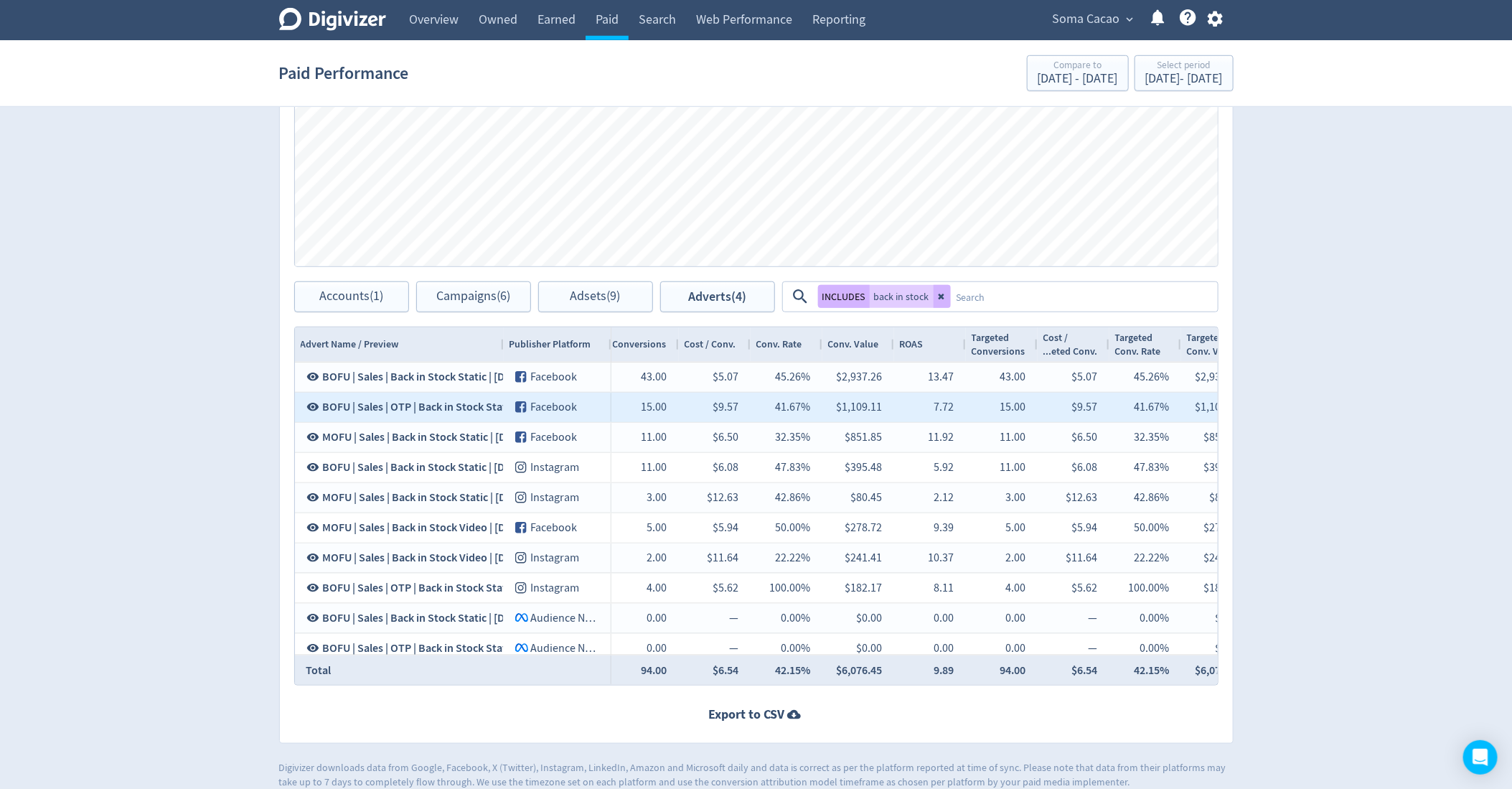
scroll to position [0, 1552]
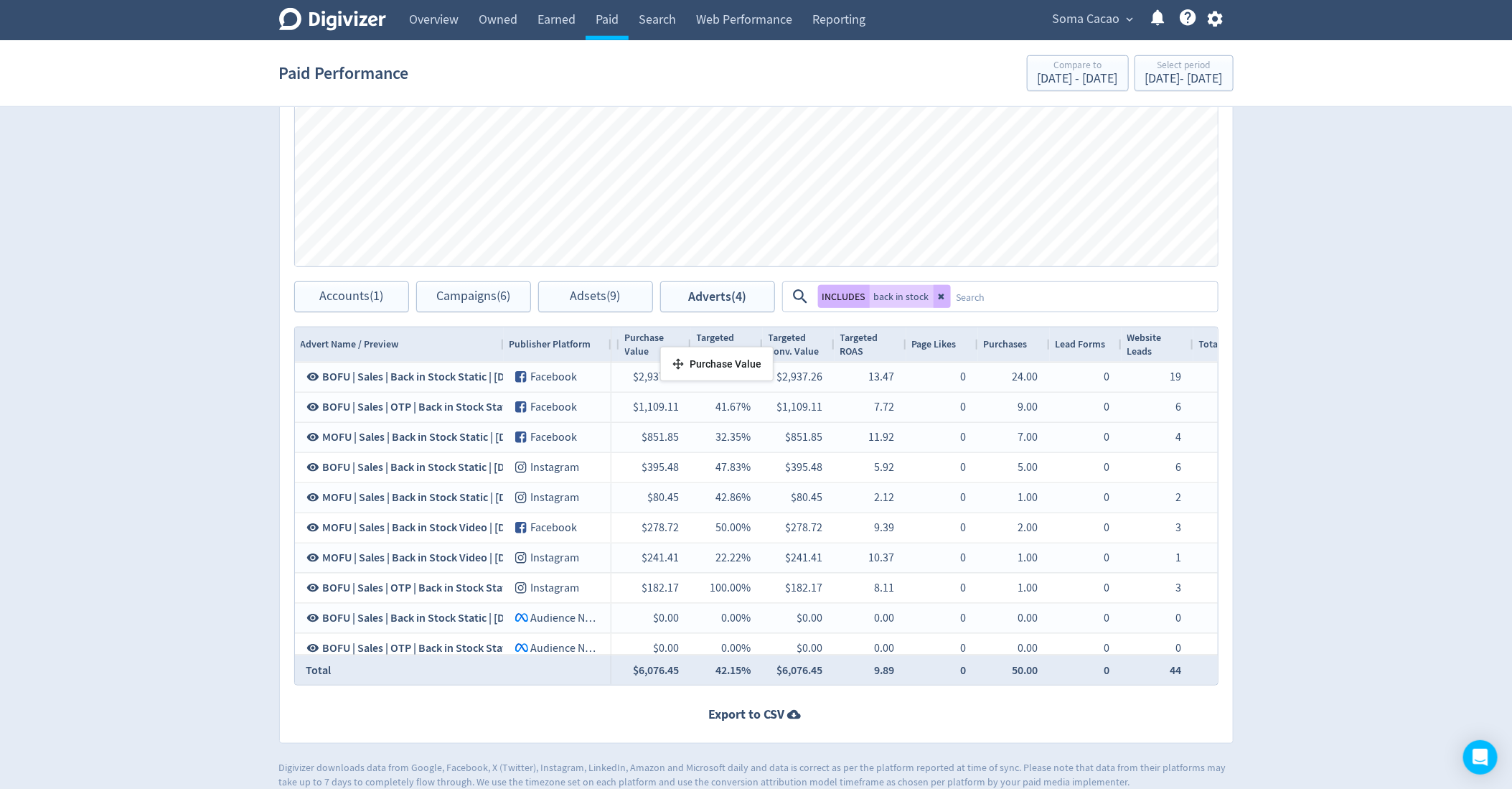
drag, startPoint x: 1020, startPoint y: 348, endPoint x: 660, endPoint y: 352, distance: 360.0
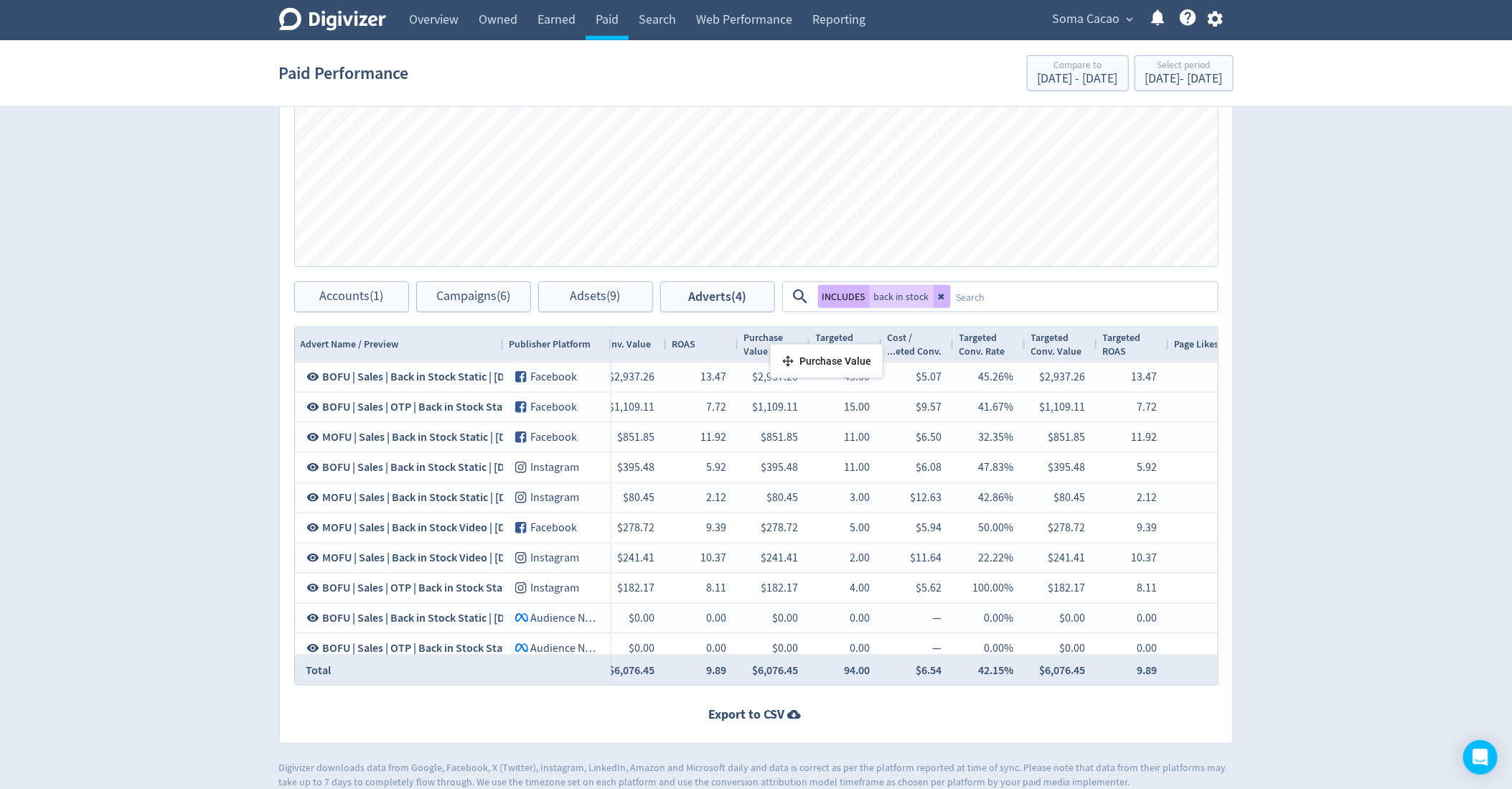
drag, startPoint x: 910, startPoint y: 349, endPoint x: 777, endPoint y: 349, distance: 133.0
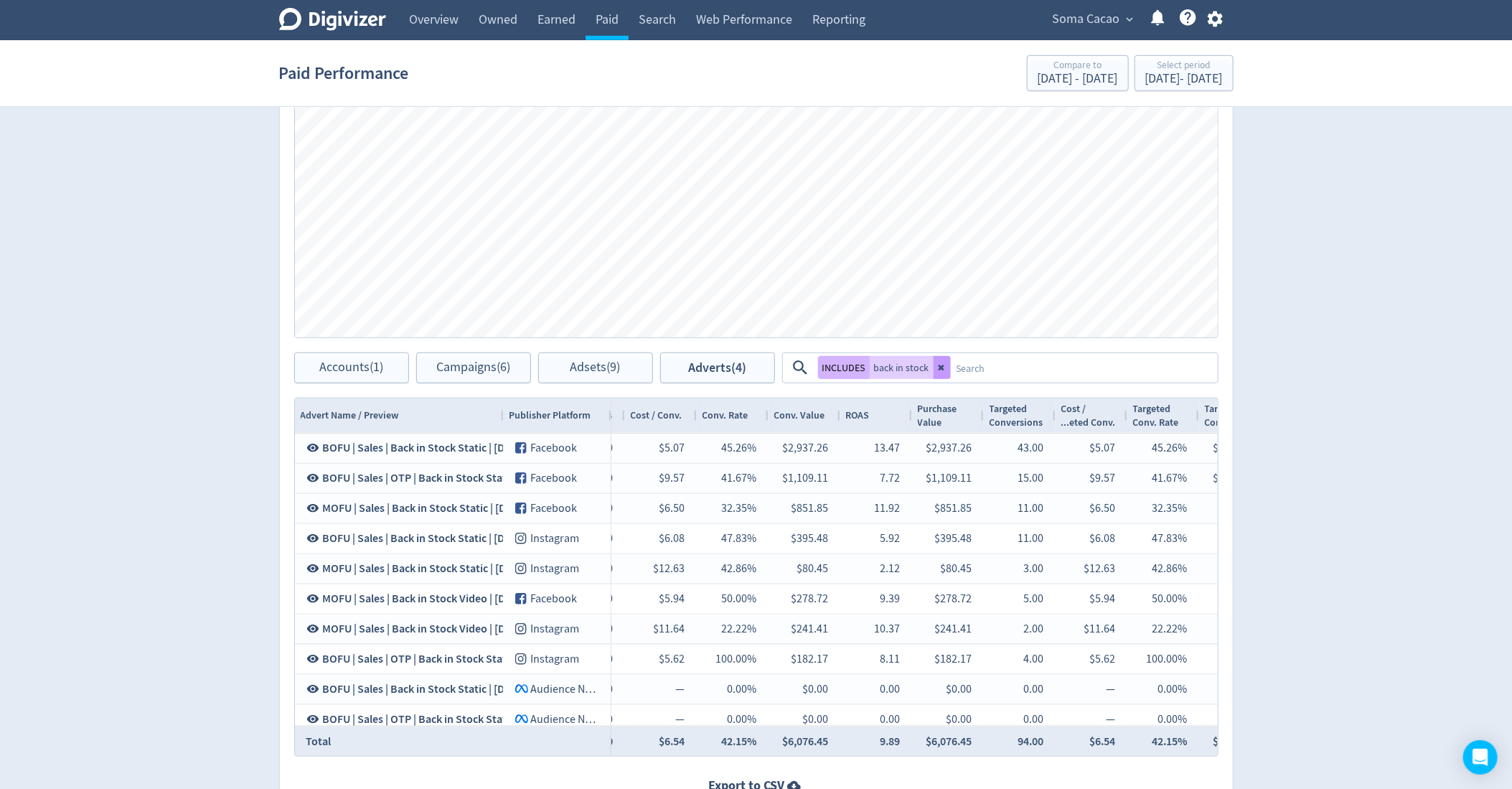
click at [937, 360] on button at bounding box center [942, 367] width 17 height 23
click at [937, 360] on textarea at bounding box center [1015, 368] width 402 height 27
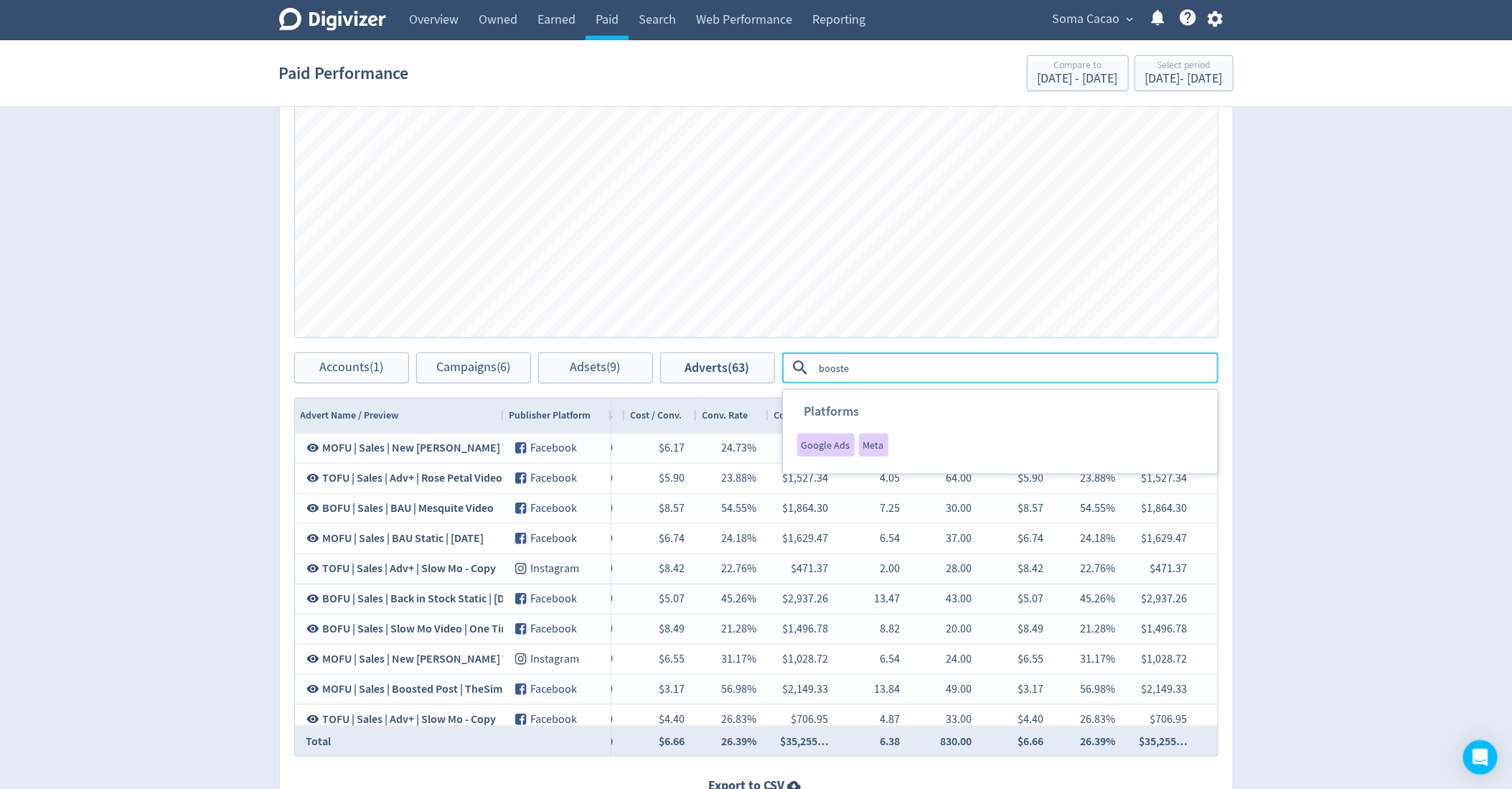
type textarea "boosted"
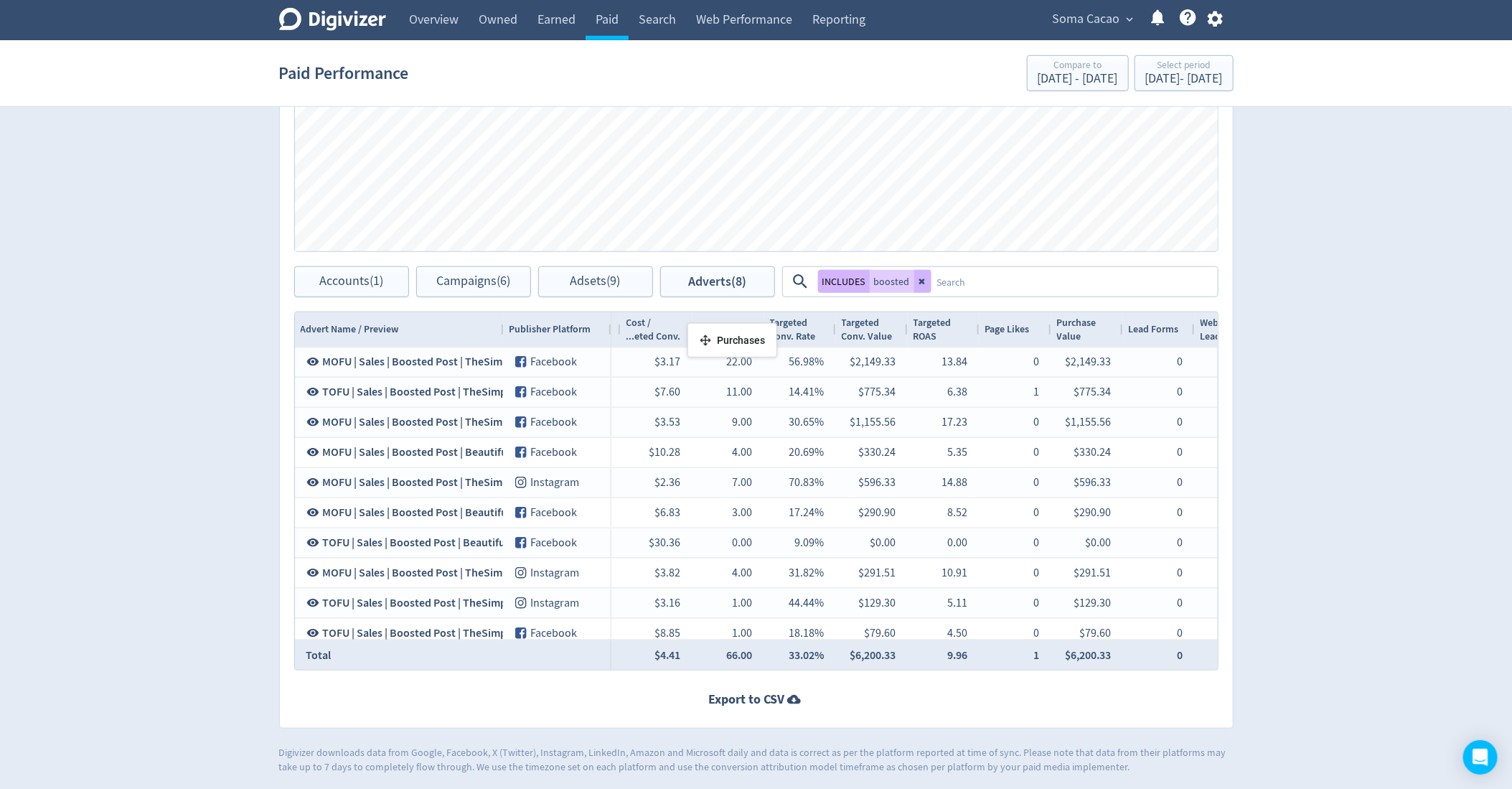
drag, startPoint x: 1019, startPoint y: 328, endPoint x: 663, endPoint y: 328, distance: 356.0
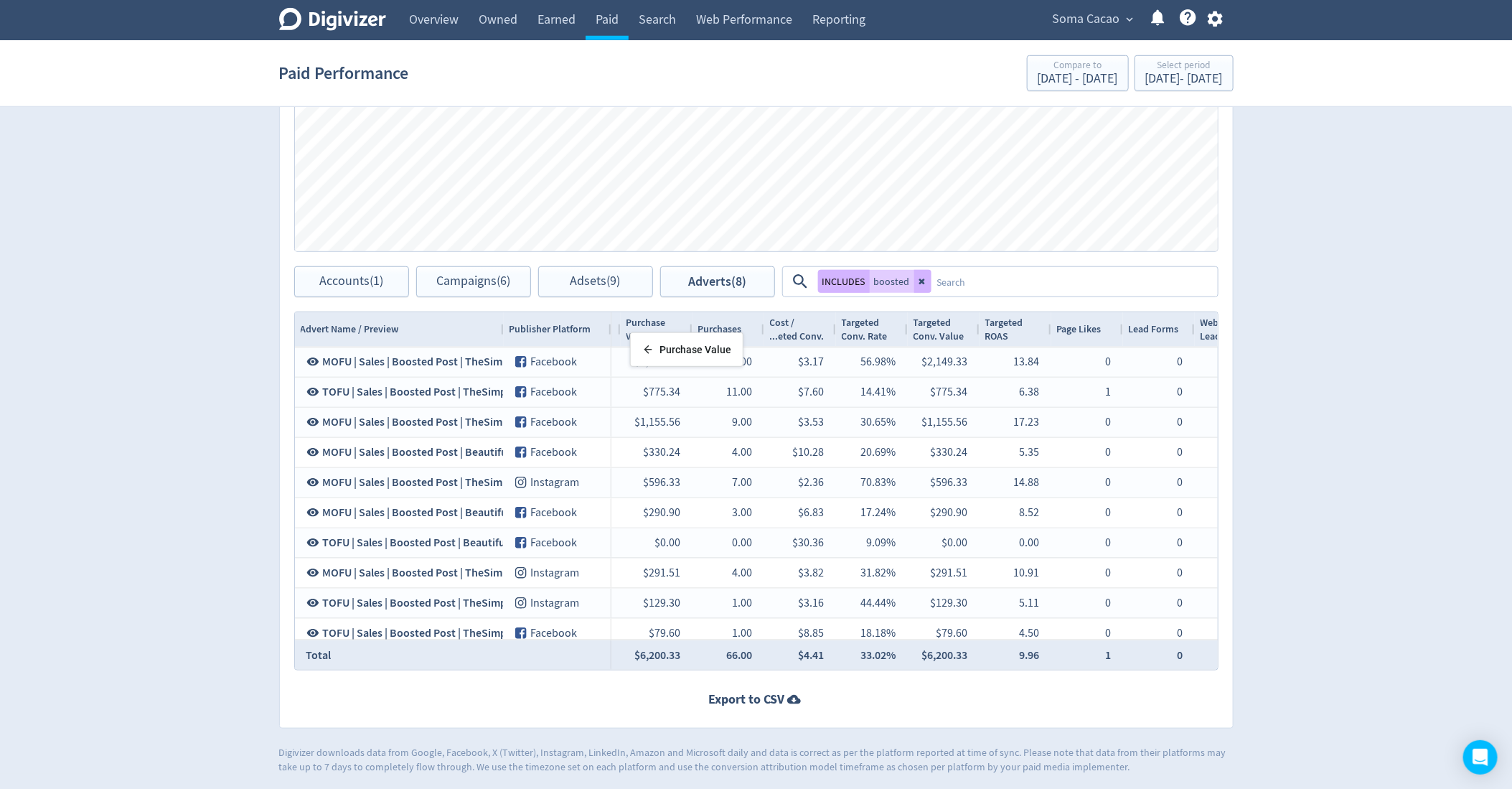
drag, startPoint x: 1089, startPoint y: 333, endPoint x: 640, endPoint y: 337, distance: 449.0
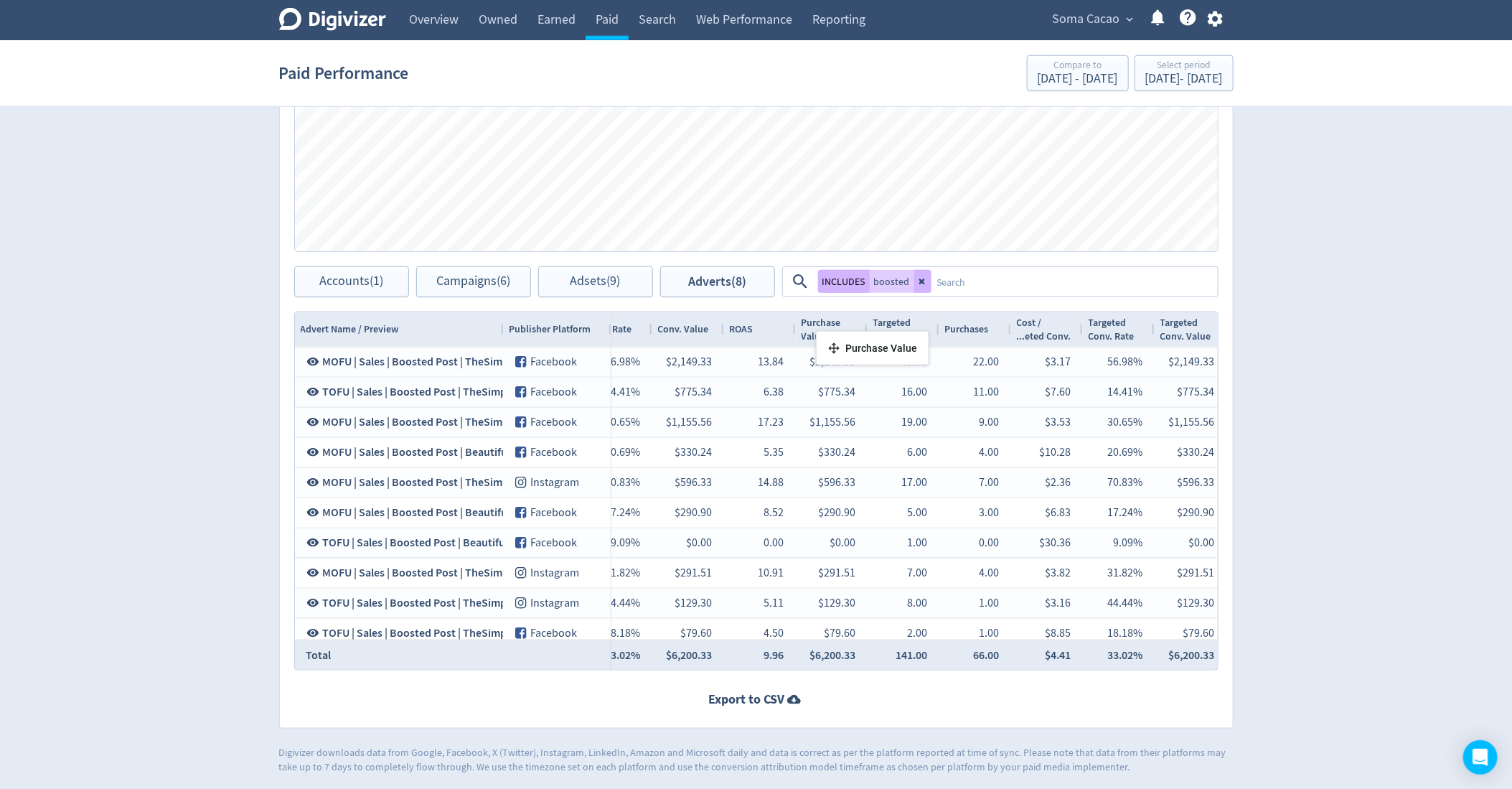
drag, startPoint x: 892, startPoint y: 336, endPoint x: 834, endPoint y: 336, distance: 58.0
drag, startPoint x: 974, startPoint y: 325, endPoint x: 882, endPoint y: 325, distance: 92.0
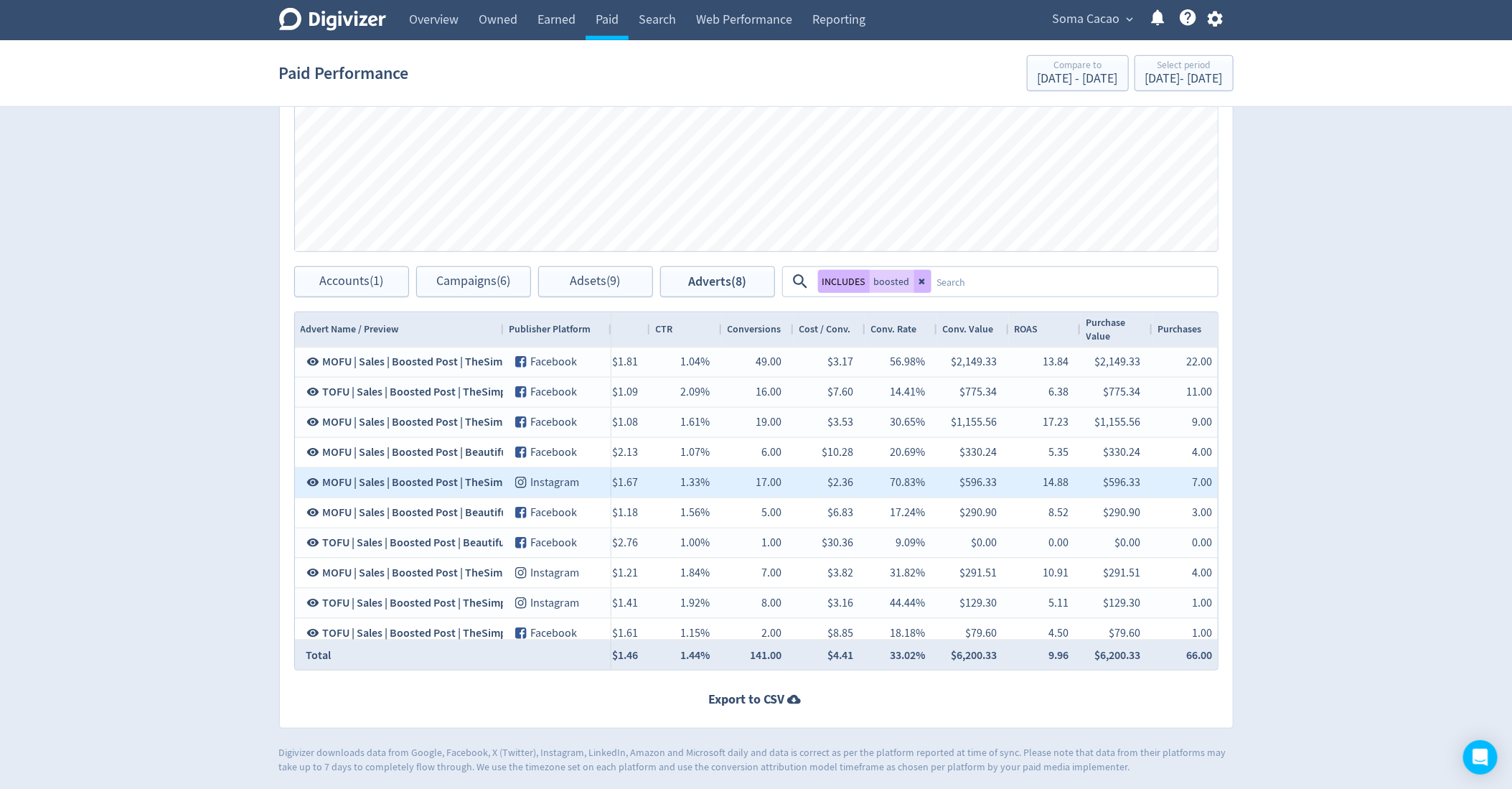
click at [1088, 477] on div "$596.33" at bounding box center [1116, 482] width 72 height 30
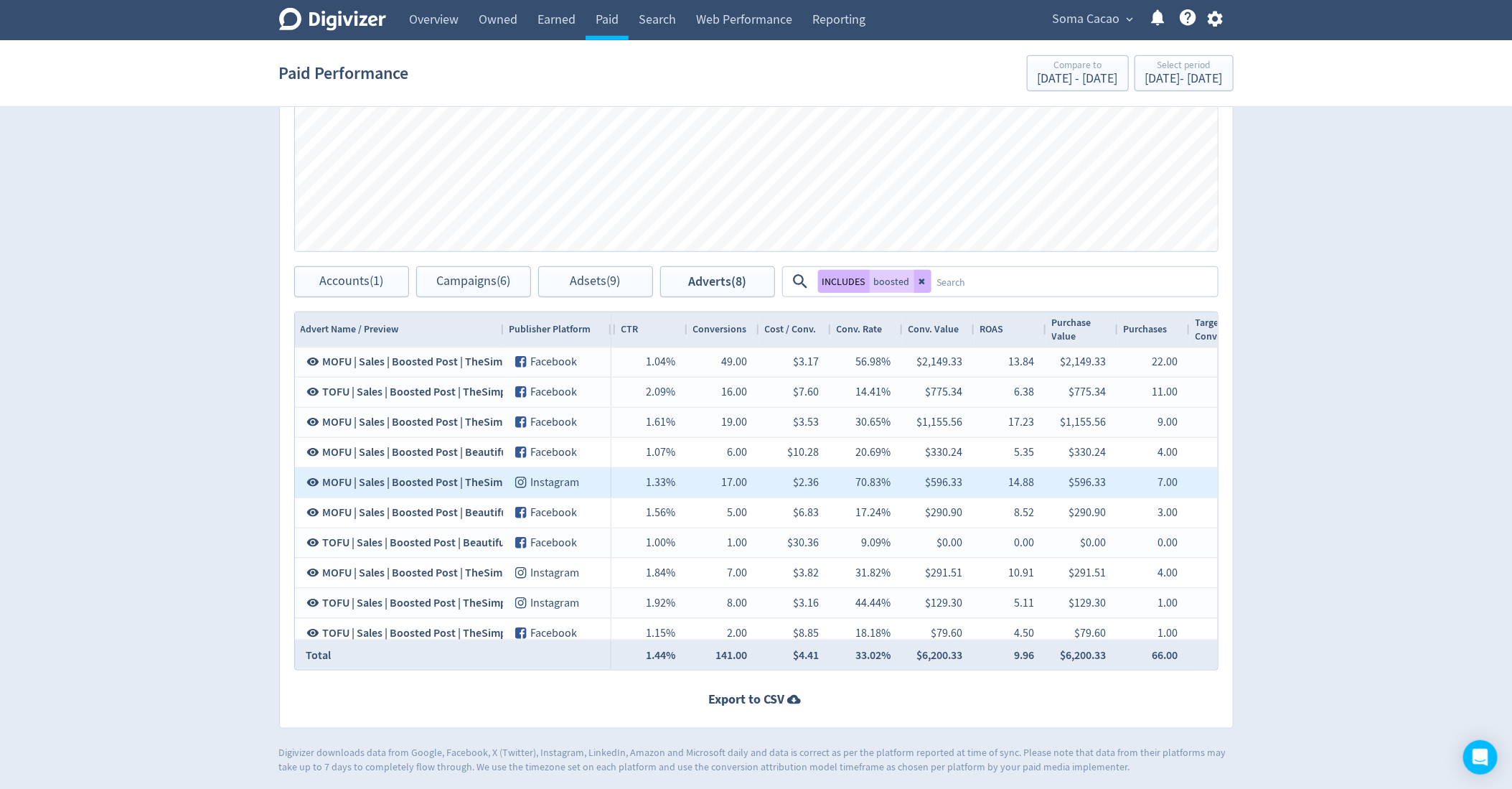
click at [1088, 477] on div "$596.33" at bounding box center [1088, 482] width 37 height 28
